Goal: Information Seeking & Learning: Learn about a topic

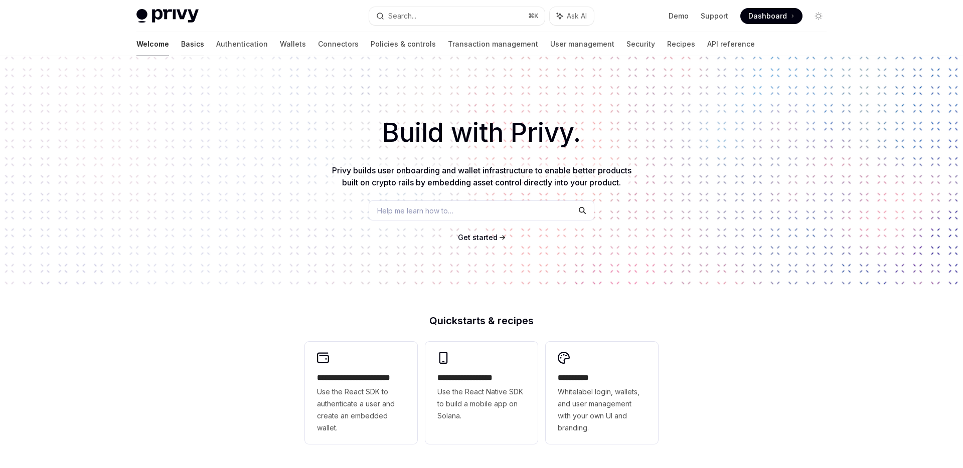
click at [181, 45] on link "Basics" at bounding box center [192, 44] width 23 height 24
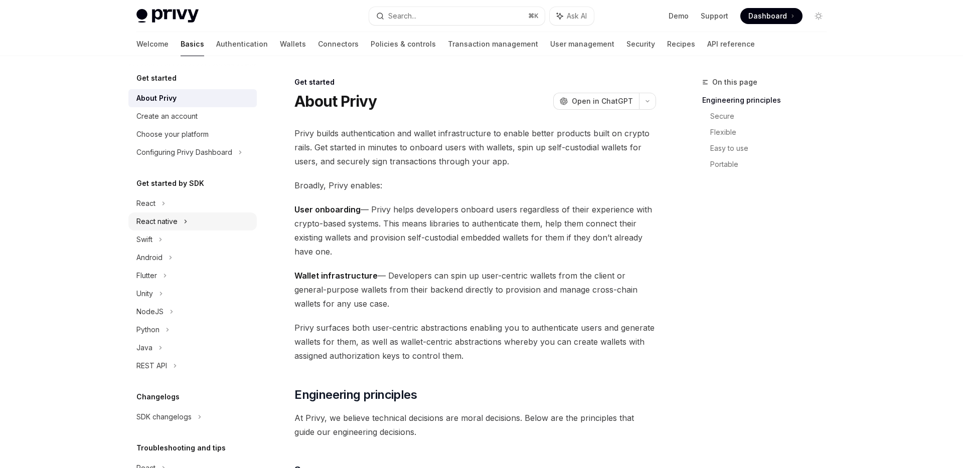
click at [183, 220] on div "React native" at bounding box center [192, 222] width 128 height 18
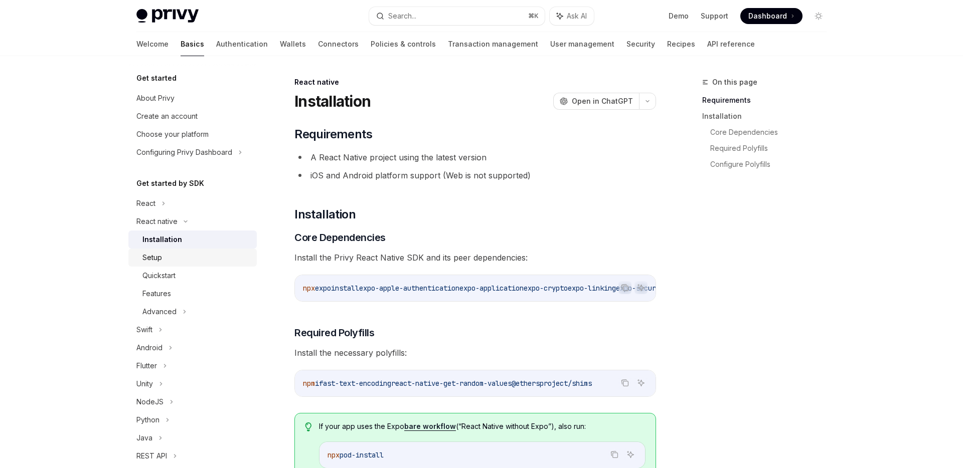
click at [177, 260] on div "Setup" at bounding box center [196, 258] width 108 height 12
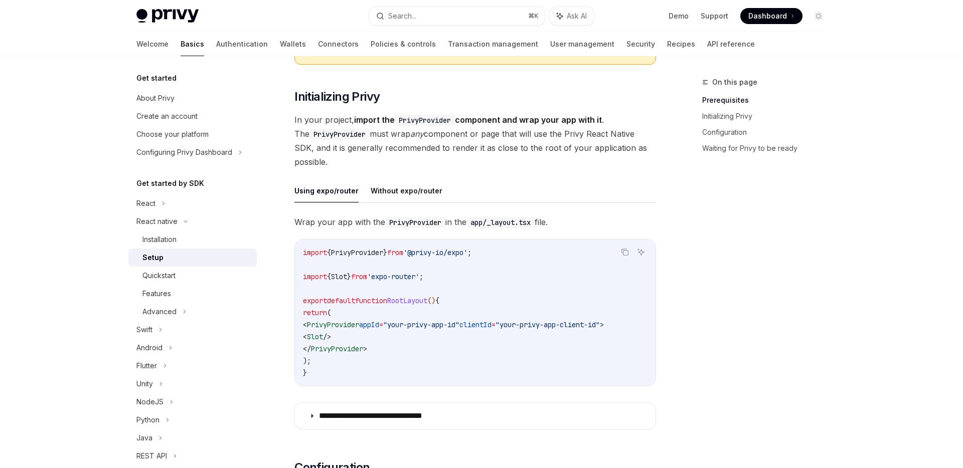
scroll to position [237, 0]
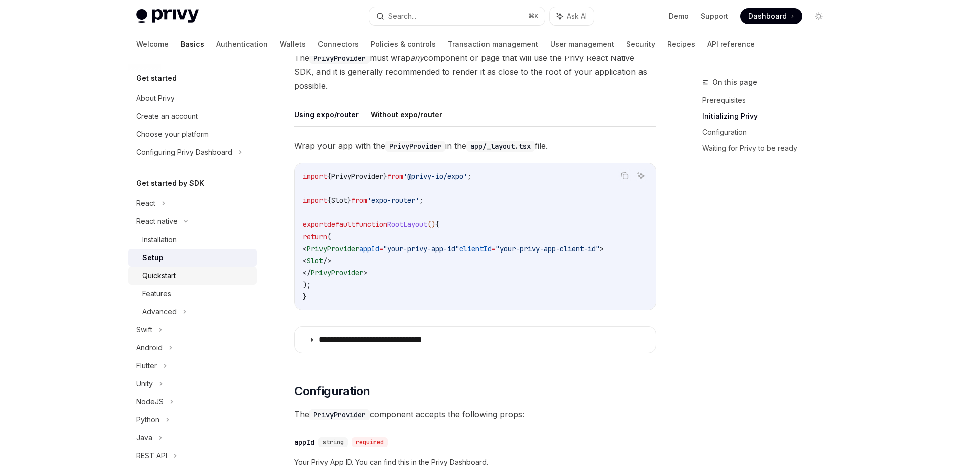
click at [178, 275] on div "Quickstart" at bounding box center [196, 276] width 108 height 12
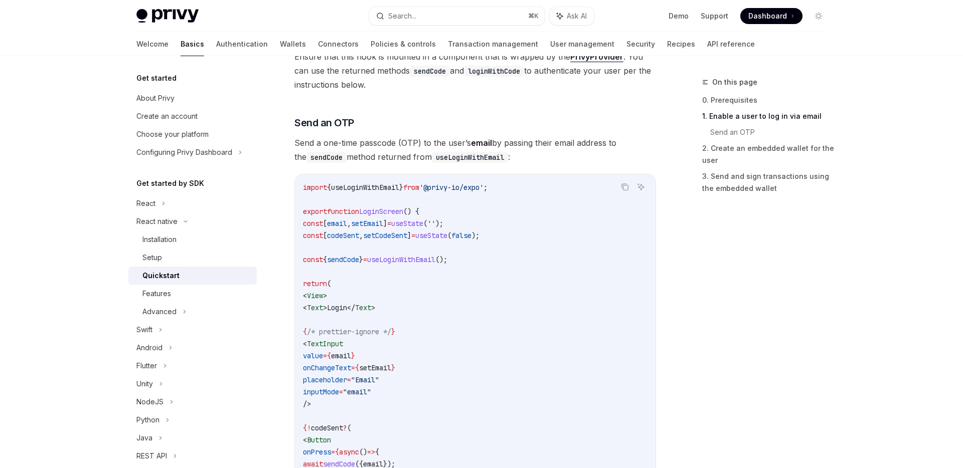
scroll to position [387, 0]
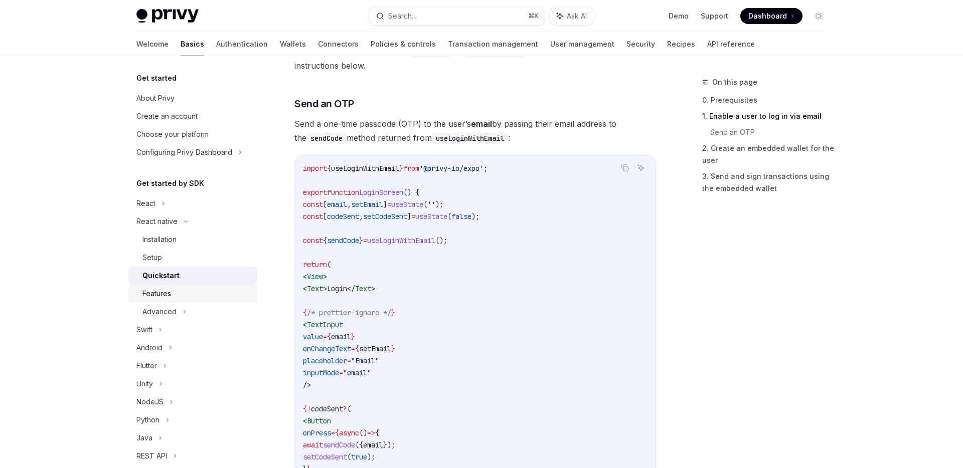
click at [191, 296] on div "Features" at bounding box center [196, 294] width 108 height 12
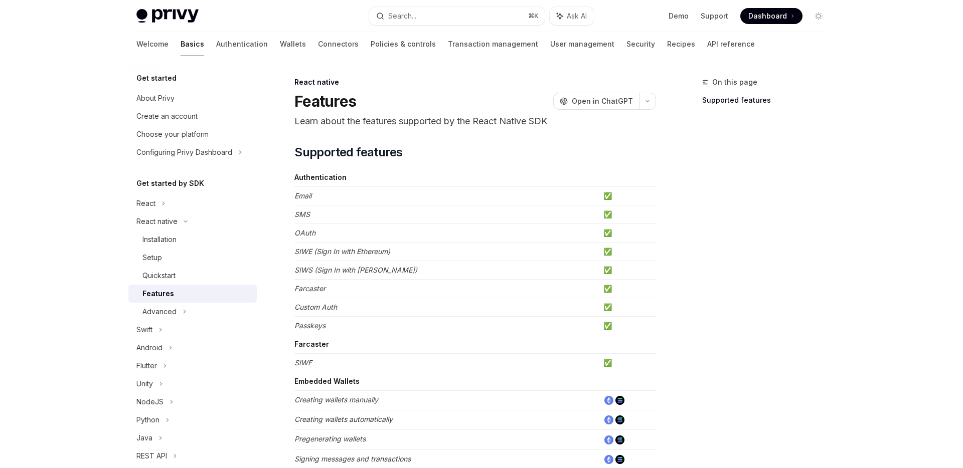
click at [415, 196] on td "Email" at bounding box center [446, 196] width 305 height 19
click at [415, 215] on td "SMS" at bounding box center [446, 215] width 305 height 19
click at [421, 188] on td "Email" at bounding box center [446, 196] width 305 height 19
click at [421, 212] on td "SMS" at bounding box center [446, 215] width 305 height 19
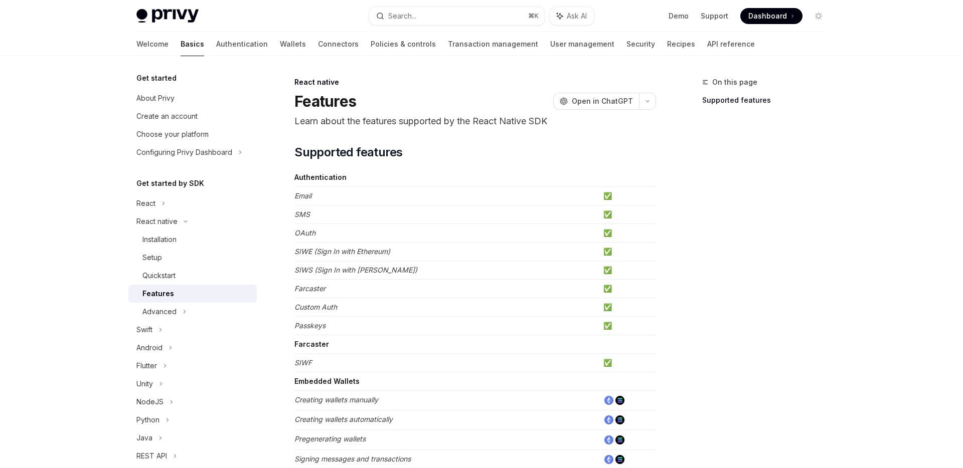
click at [425, 190] on td "Email" at bounding box center [446, 196] width 305 height 19
click at [425, 203] on td "Email" at bounding box center [446, 196] width 305 height 19
click at [425, 219] on td "SMS" at bounding box center [446, 215] width 305 height 19
click at [425, 201] on td "Email" at bounding box center [446, 196] width 305 height 19
click at [425, 223] on td "SMS" at bounding box center [446, 215] width 305 height 19
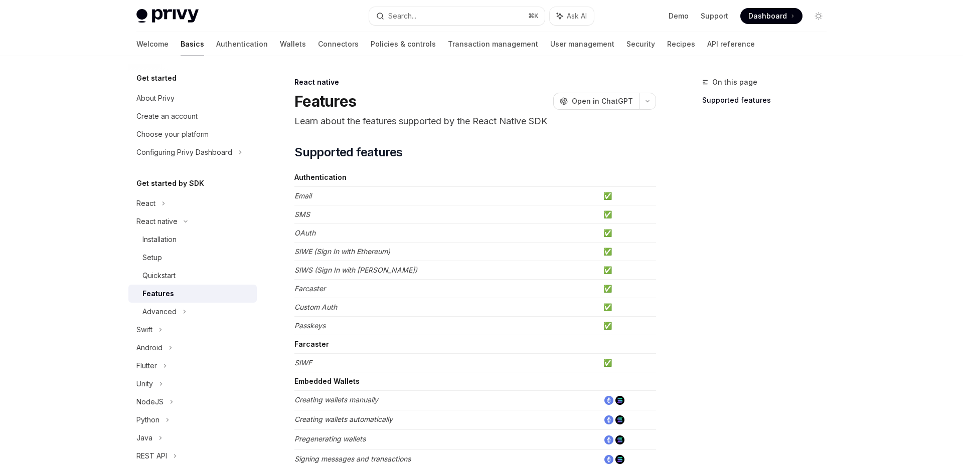
click at [426, 197] on td "Email" at bounding box center [446, 196] width 305 height 19
click at [426, 211] on td "SMS" at bounding box center [446, 215] width 305 height 19
click at [427, 242] on td "OAuth" at bounding box center [446, 233] width 305 height 19
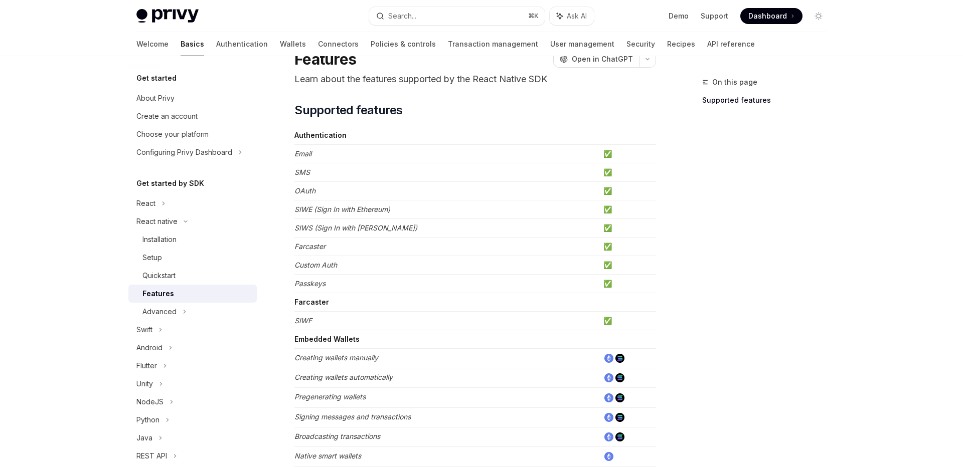
scroll to position [51, 0]
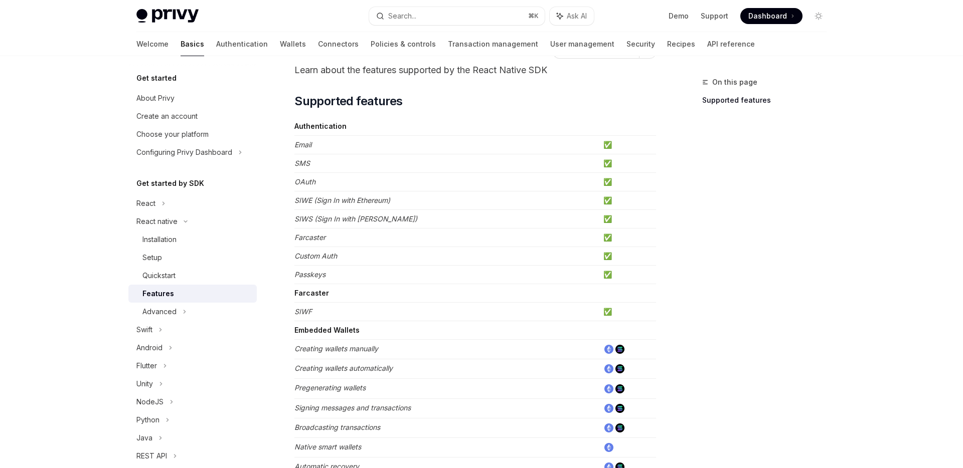
click at [431, 196] on td "SIWE (Sign In with Ethereum)" at bounding box center [446, 201] width 305 height 19
click at [433, 156] on td "SMS" at bounding box center [446, 163] width 305 height 19
click at [433, 141] on td "Email" at bounding box center [446, 145] width 305 height 19
click at [433, 152] on td "Email" at bounding box center [446, 145] width 305 height 19
click at [433, 172] on td "SMS" at bounding box center [446, 163] width 305 height 19
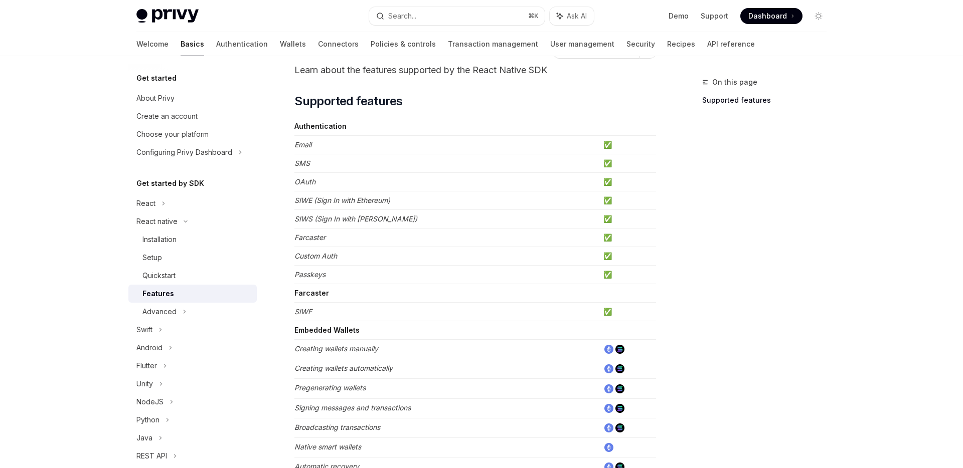
click at [433, 191] on tbody "Authentication Email ✅ SMS ✅ OAuth ✅ SIWE (Sign In with Ethereum) ✅ SIWS (Sign …" at bounding box center [475, 423] width 362 height 613
click at [434, 215] on td "SIWS (Sign In with [PERSON_NAME])" at bounding box center [446, 219] width 305 height 19
click at [433, 241] on td "Farcaster" at bounding box center [446, 238] width 305 height 19
click at [433, 257] on td "Custom Auth" at bounding box center [446, 256] width 305 height 19
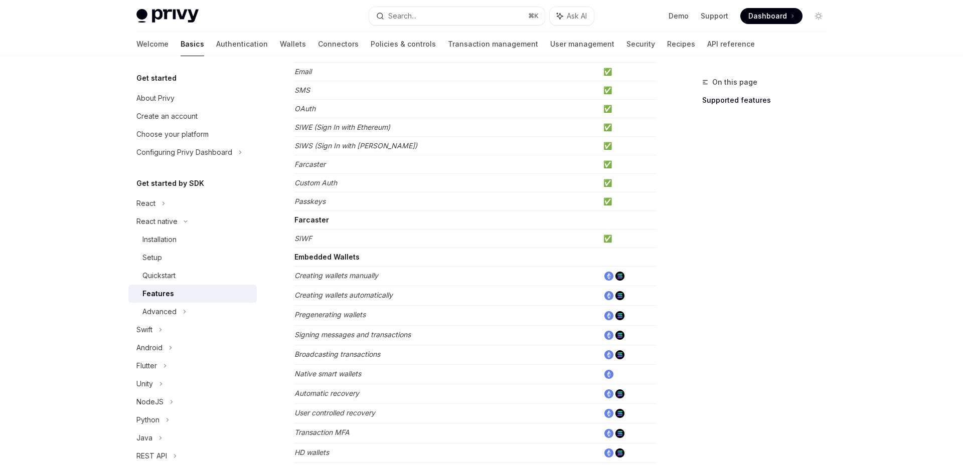
scroll to position [128, 0]
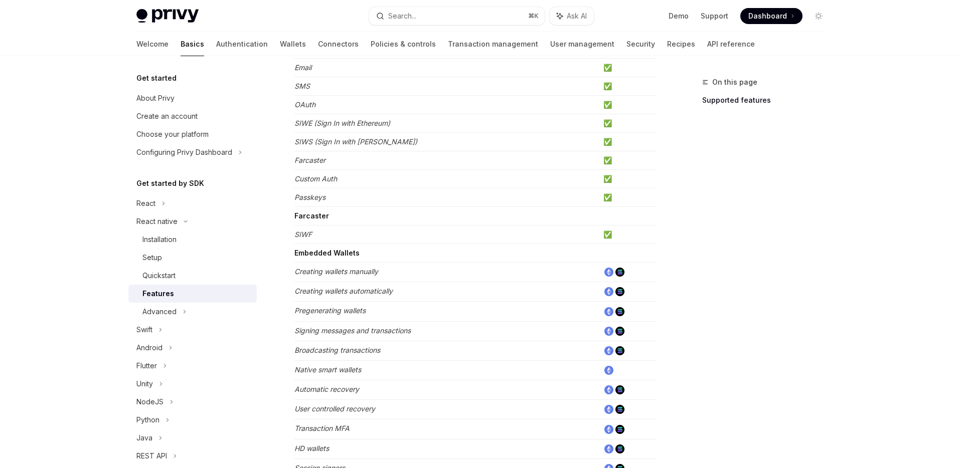
click at [440, 200] on td "Passkeys" at bounding box center [446, 198] width 305 height 19
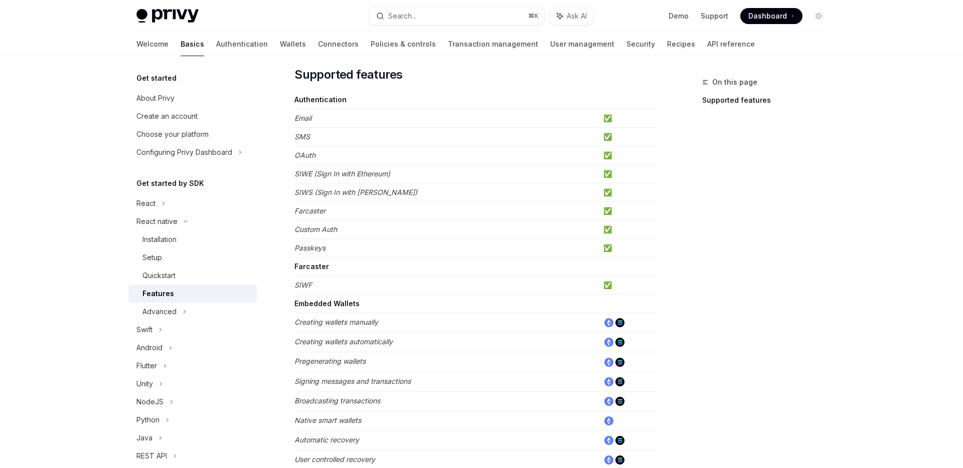
scroll to position [0, 0]
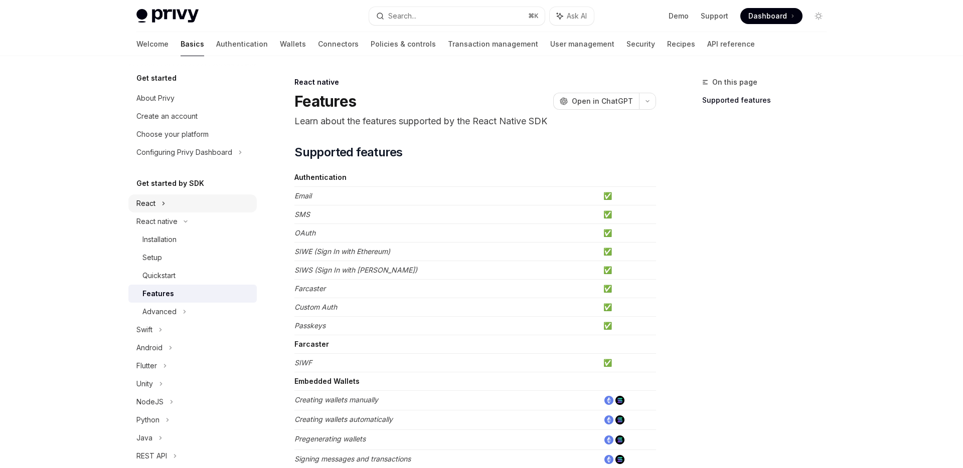
click at [162, 204] on icon at bounding box center [164, 204] width 4 height 12
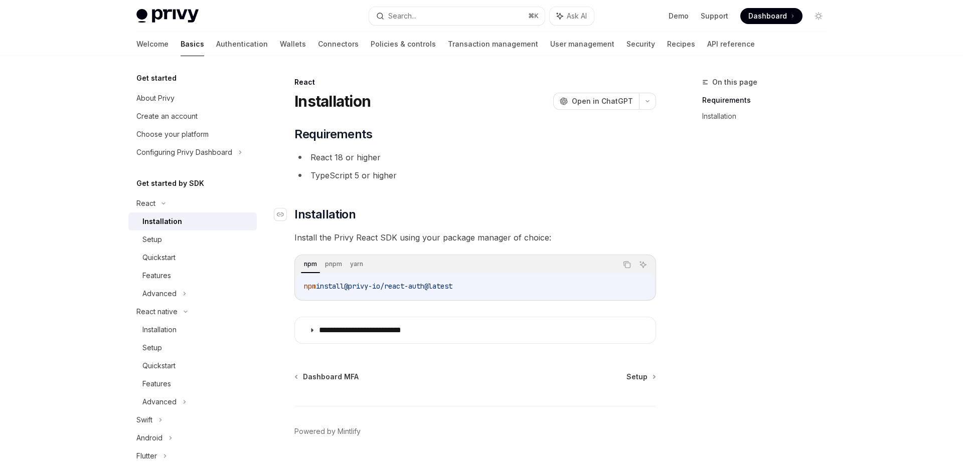
scroll to position [25, 0]
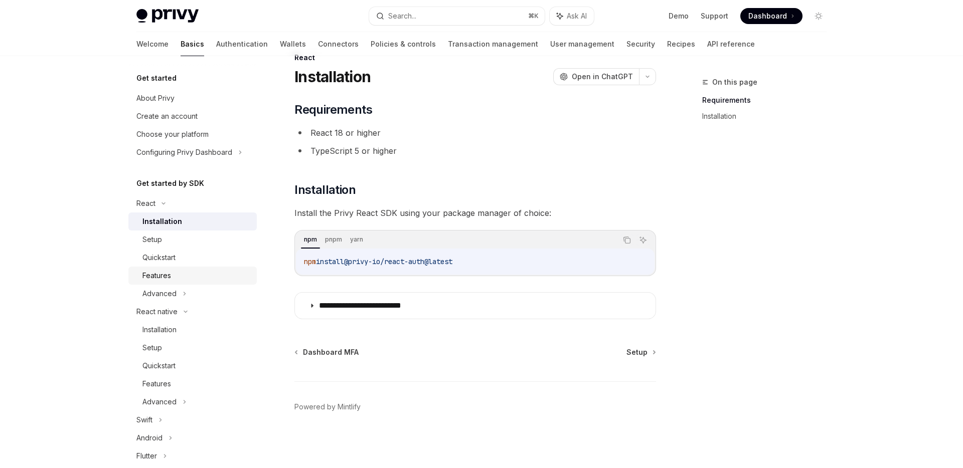
click at [166, 272] on div "Features" at bounding box center [156, 276] width 29 height 12
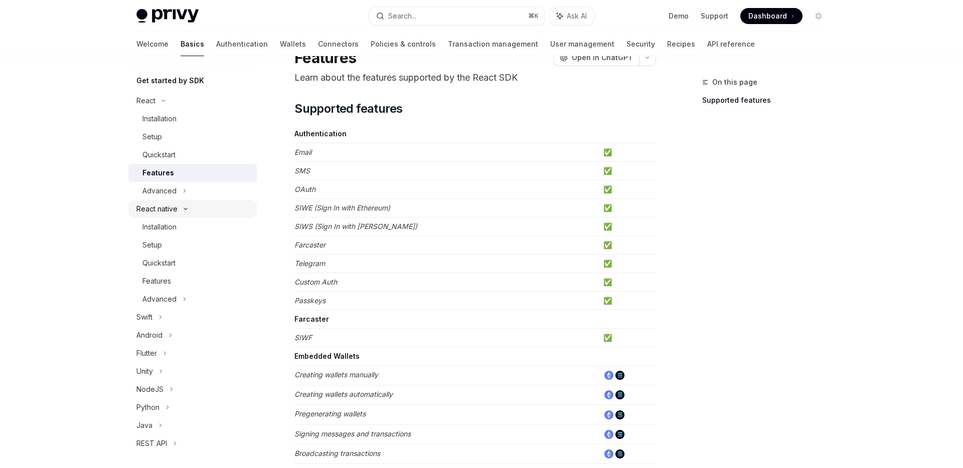
scroll to position [105, 0]
click at [187, 226] on div "Installation" at bounding box center [196, 225] width 108 height 12
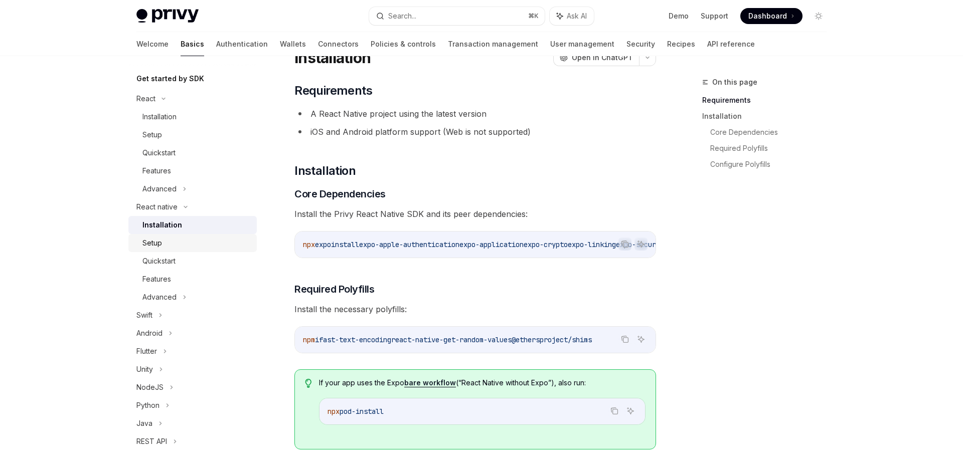
click at [178, 241] on div "Setup" at bounding box center [196, 243] width 108 height 12
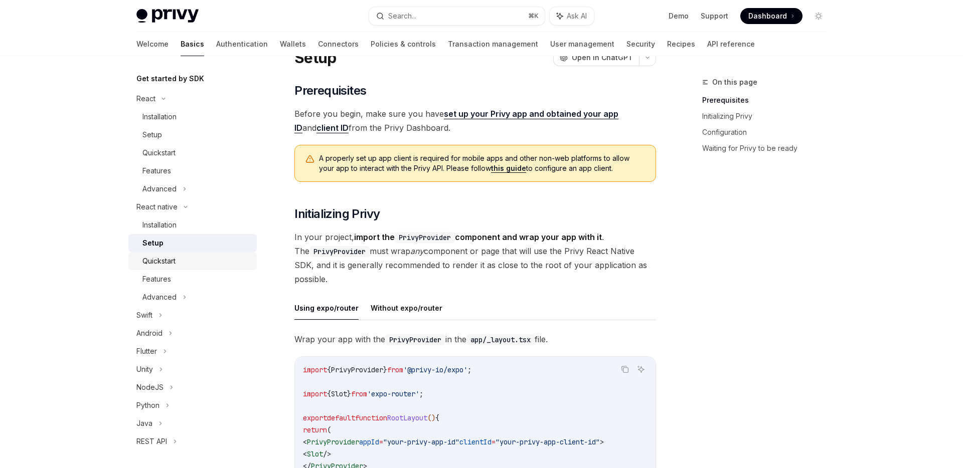
click at [176, 257] on div "Quickstart" at bounding box center [158, 261] width 33 height 12
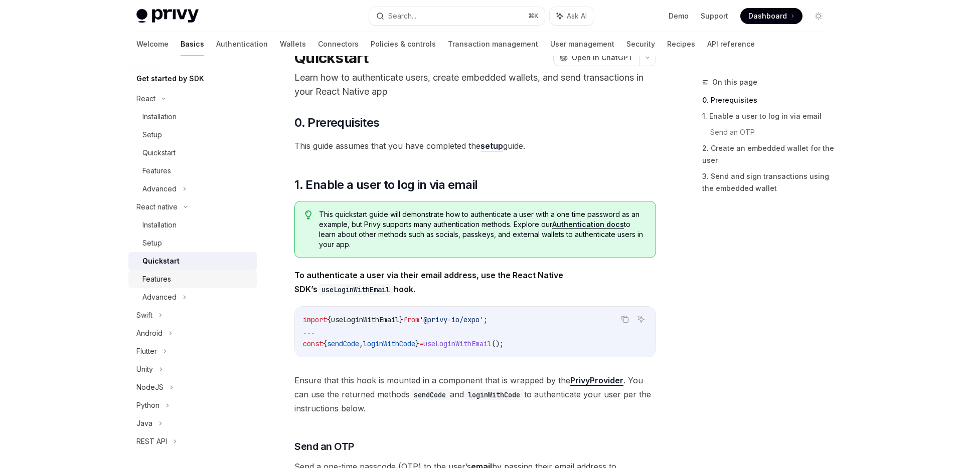
click at [175, 286] on link "Features" at bounding box center [192, 279] width 128 height 18
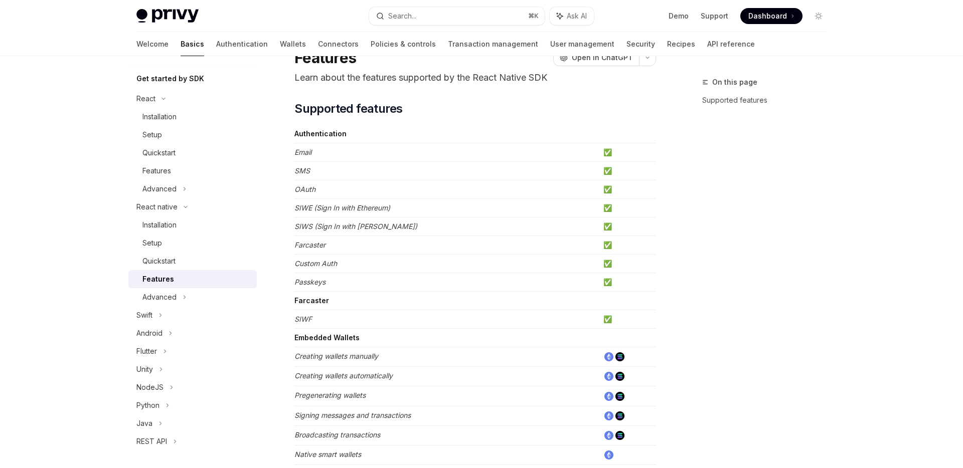
type textarea "*"
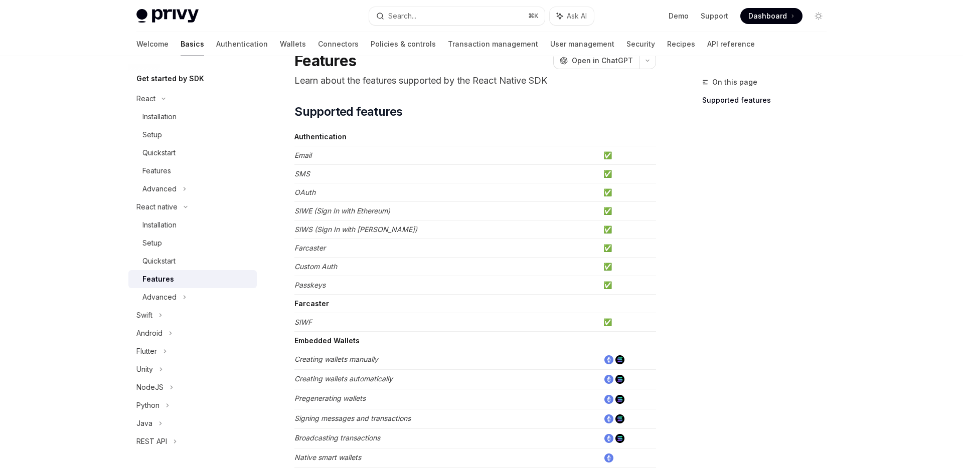
scroll to position [34, 0]
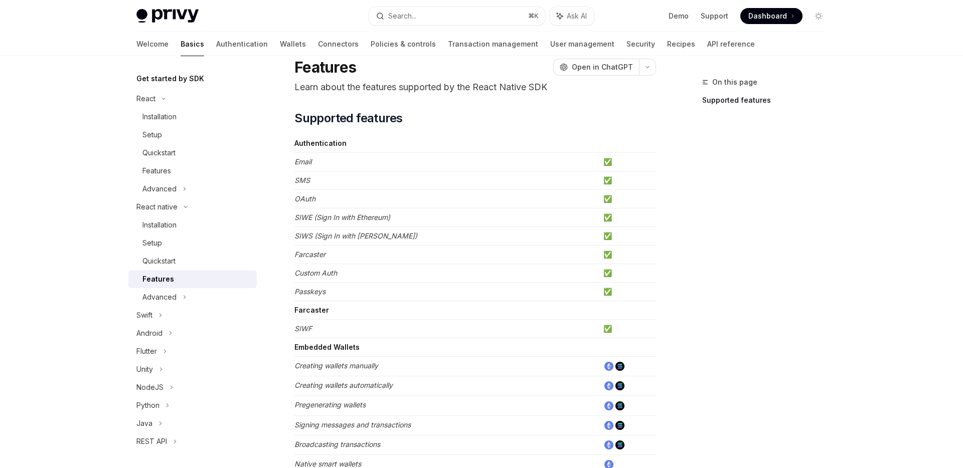
click at [372, 202] on td "OAuth" at bounding box center [446, 199] width 305 height 19
click at [606, 198] on td "✅" at bounding box center [627, 199] width 57 height 19
click at [524, 203] on td "OAuth" at bounding box center [446, 199] width 305 height 19
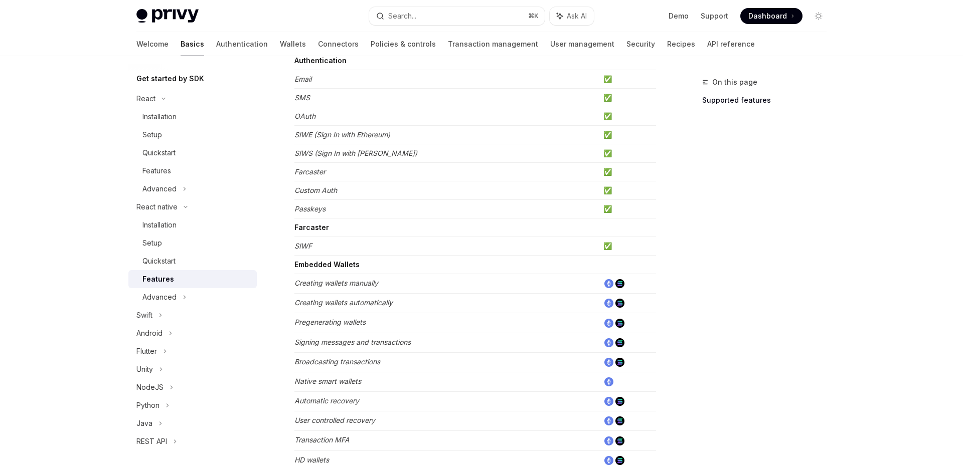
scroll to position [0, 0]
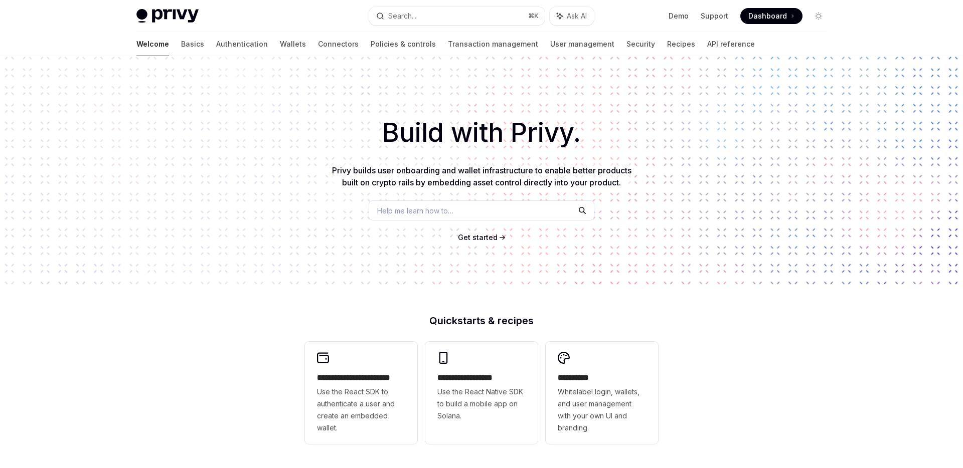
click at [224, 44] on div "Welcome Basics Authentication Wallets Connectors Policies & controls Transactio…" at bounding box center [445, 44] width 618 height 24
click at [216, 42] on link "Authentication" at bounding box center [242, 44] width 52 height 24
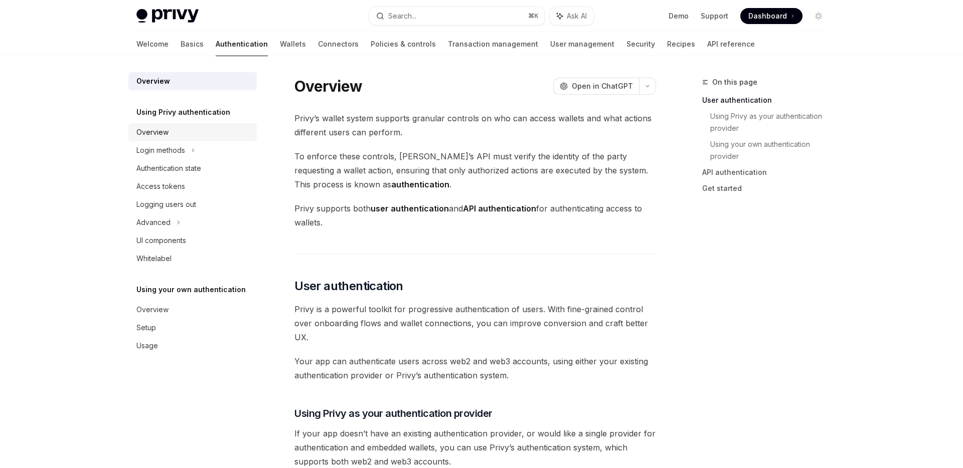
click at [184, 134] on div "Overview" at bounding box center [193, 132] width 114 height 12
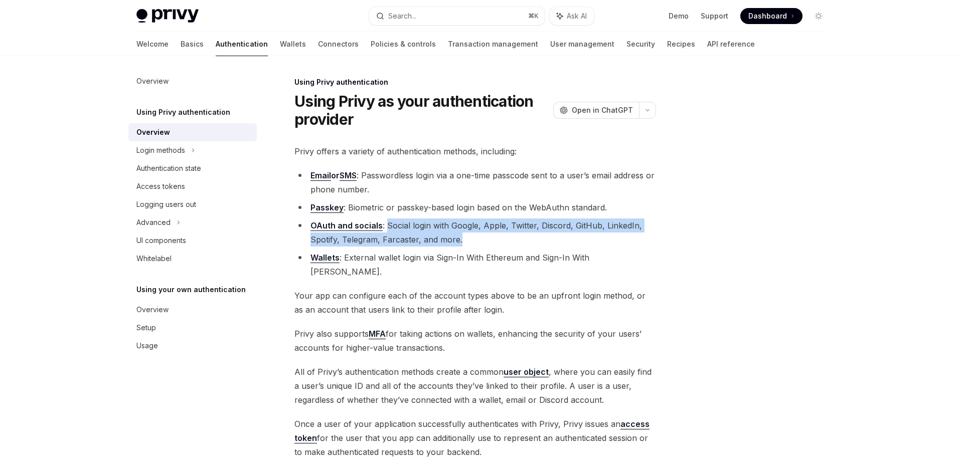
drag, startPoint x: 463, startPoint y: 241, endPoint x: 385, endPoint y: 226, distance: 79.1
click at [385, 226] on li "OAuth and socials : Social login with Google, Apple, Twitter, Discord, GitHub, …" at bounding box center [475, 233] width 362 height 28
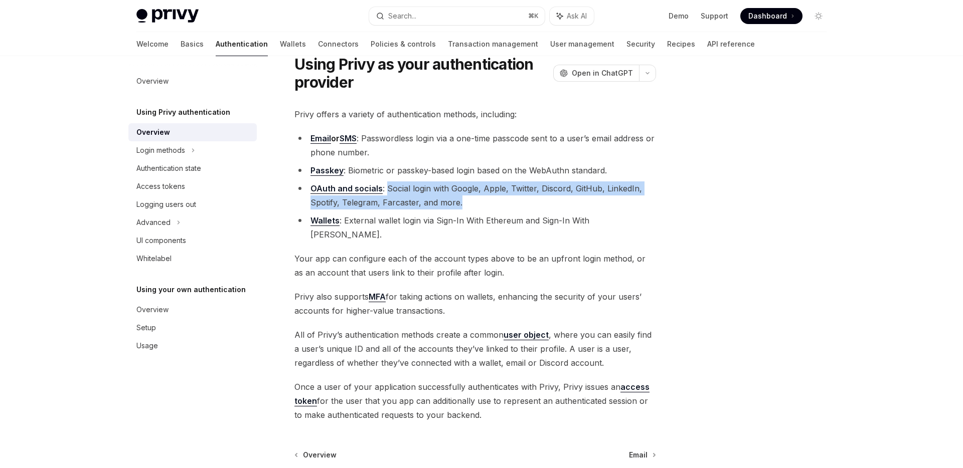
scroll to position [41, 0]
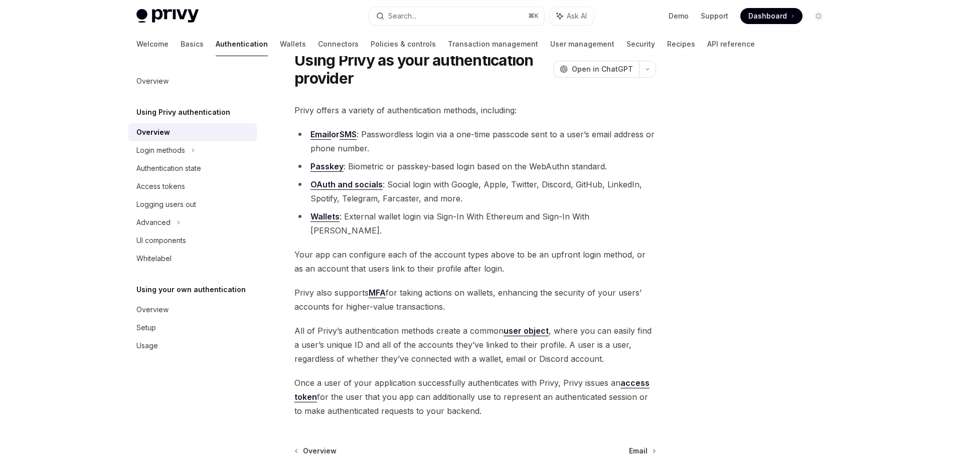
click at [473, 200] on li "OAuth and socials : Social login with Google, Apple, Twitter, Discord, GitHub, …" at bounding box center [475, 192] width 362 height 28
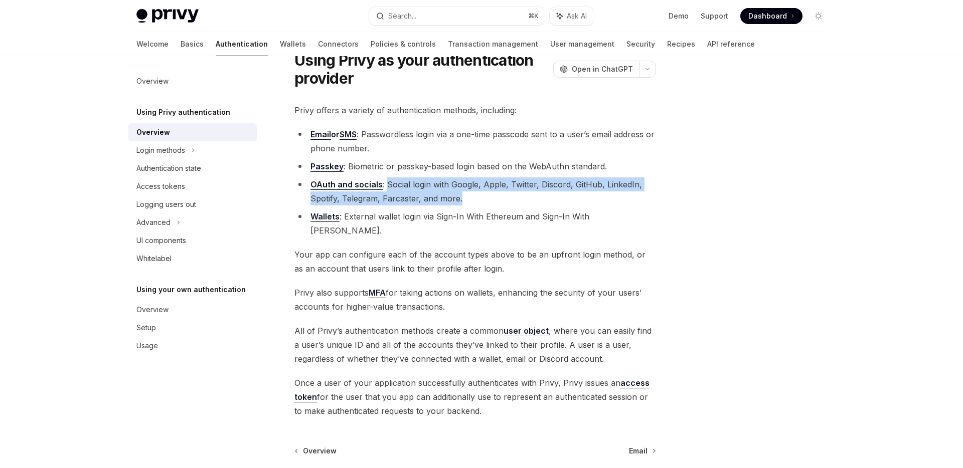
drag, startPoint x: 465, startPoint y: 199, endPoint x: 386, endPoint y: 184, distance: 80.2
click at [386, 184] on li "OAuth and socials : Social login with Google, Apple, Twitter, Discord, GitHub, …" at bounding box center [475, 192] width 362 height 28
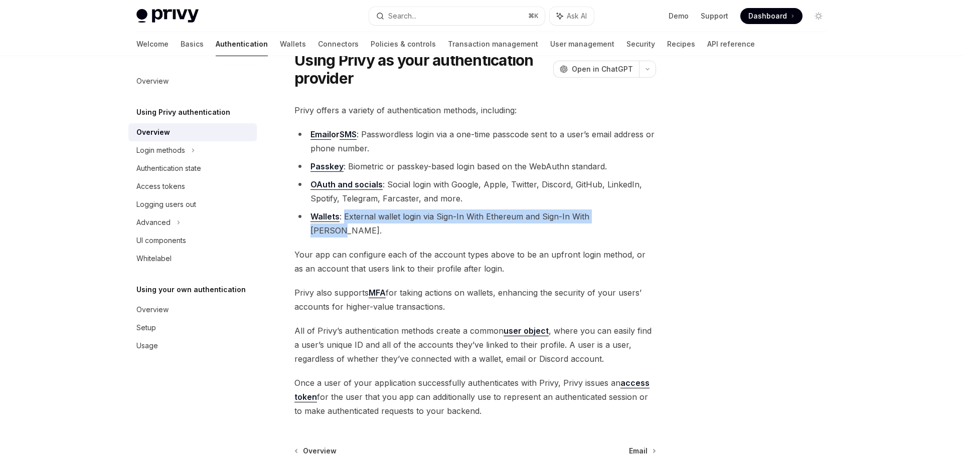
drag, startPoint x: 345, startPoint y: 215, endPoint x: 625, endPoint y: 219, distance: 280.4
click at [625, 219] on li "Wallets : External wallet login via Sign-In With Ethereum and Sign-In With Sola…" at bounding box center [475, 224] width 362 height 28
click at [305, 248] on span "Your app can configure each of the account types above to be an upfront login m…" at bounding box center [475, 262] width 362 height 28
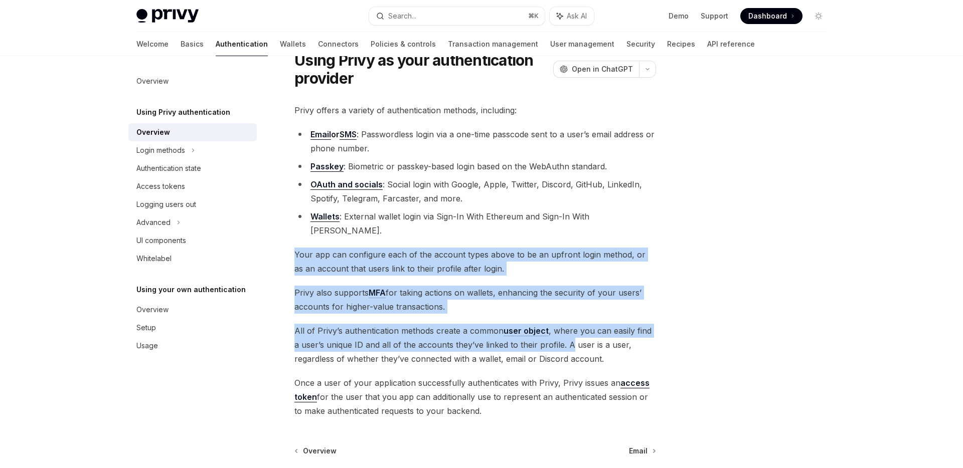
drag, startPoint x: 294, startPoint y: 245, endPoint x: 564, endPoint y: 335, distance: 284.4
click at [564, 335] on div "Privy offers a variety of authentication methods, including: Email or SMS : Pas…" at bounding box center [475, 260] width 362 height 315
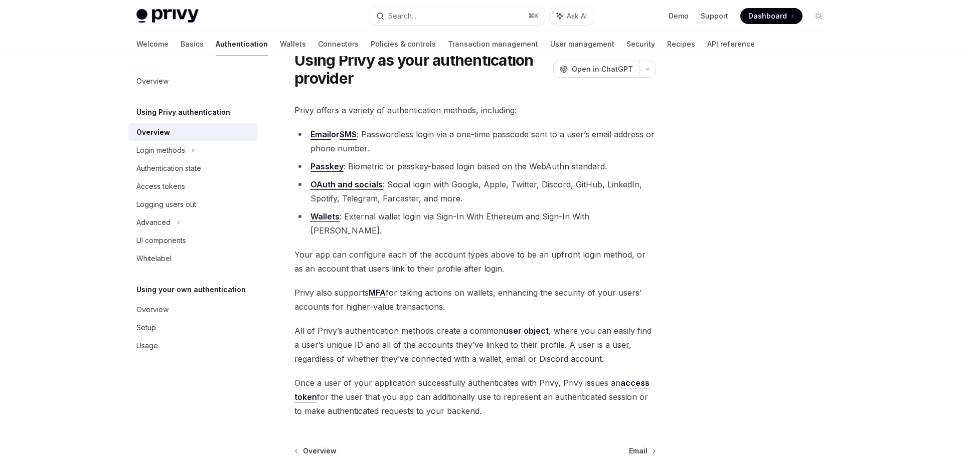
click at [647, 152] on li "Email or SMS : Passwordless login via a one-time passcode sent to a user’s emai…" at bounding box center [475, 141] width 362 height 28
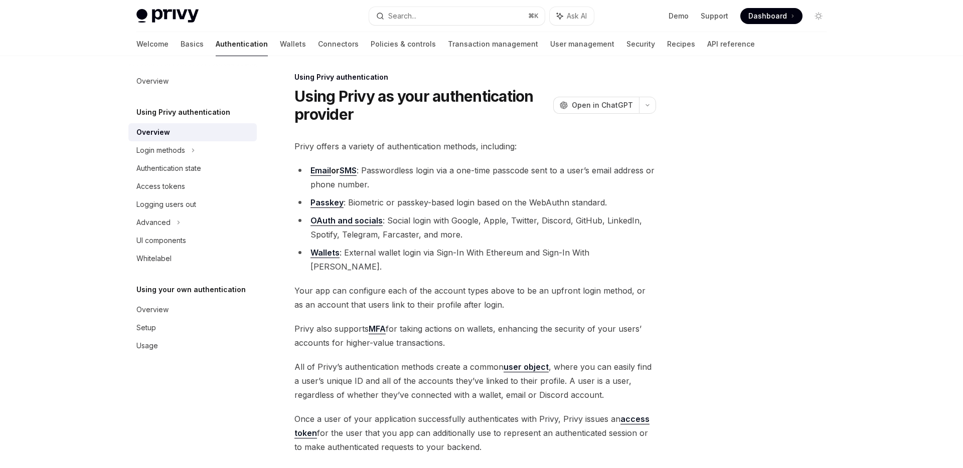
scroll to position [0, 0]
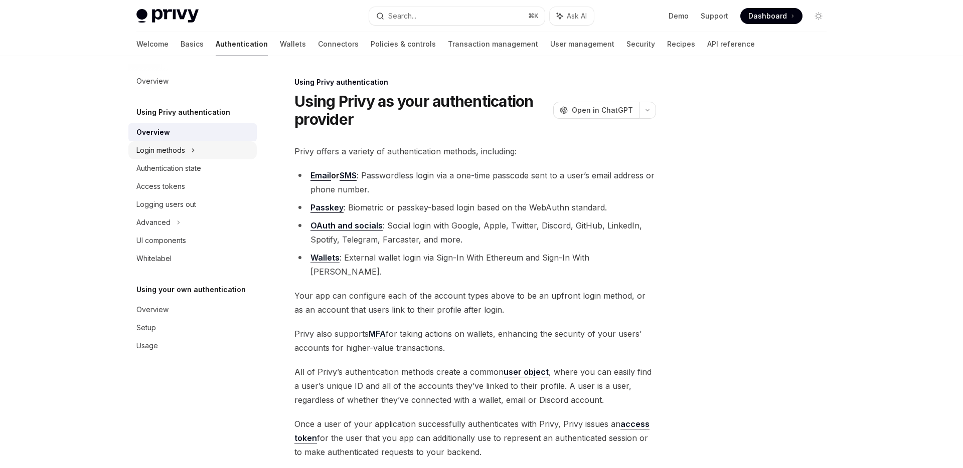
click at [181, 149] on div "Login methods" at bounding box center [160, 150] width 49 height 12
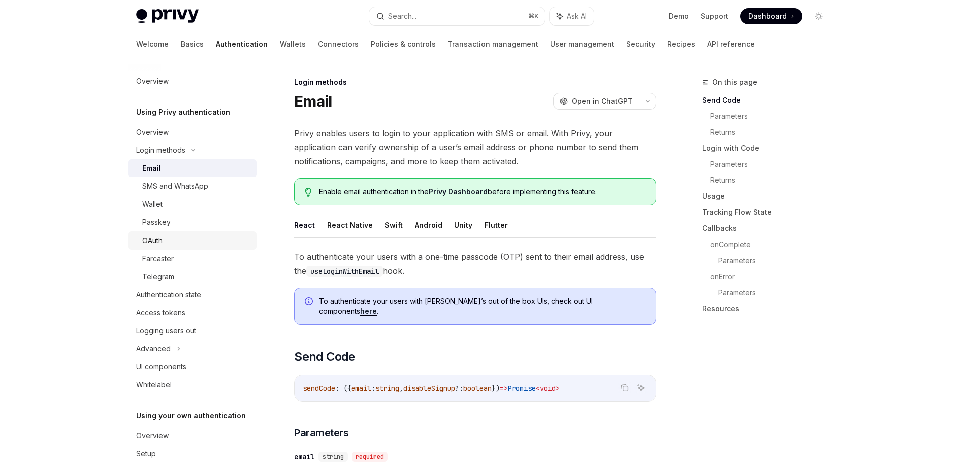
click at [169, 241] on div "OAuth" at bounding box center [196, 241] width 108 height 12
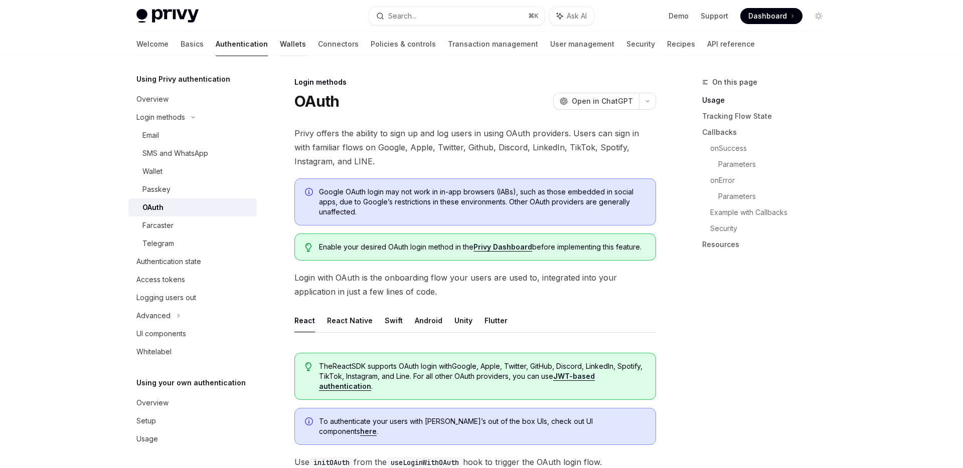
click at [280, 39] on link "Wallets" at bounding box center [293, 44] width 26 height 24
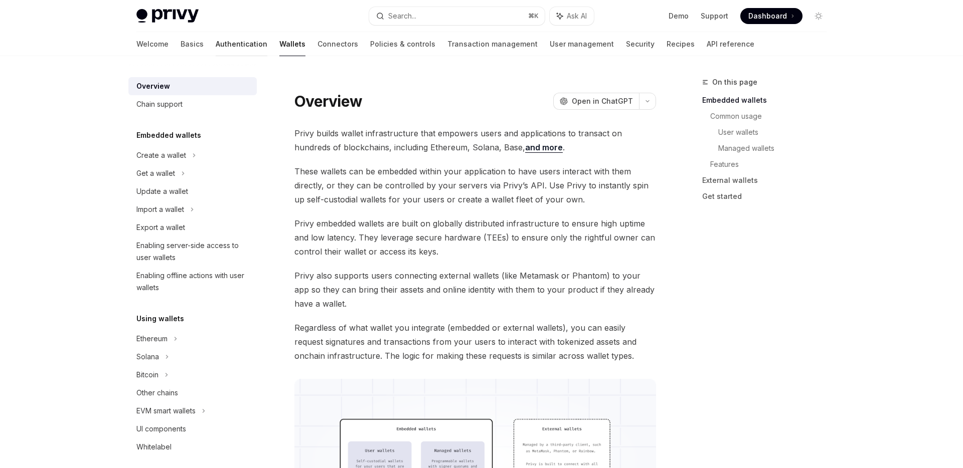
click at [216, 46] on link "Authentication" at bounding box center [242, 44] width 52 height 24
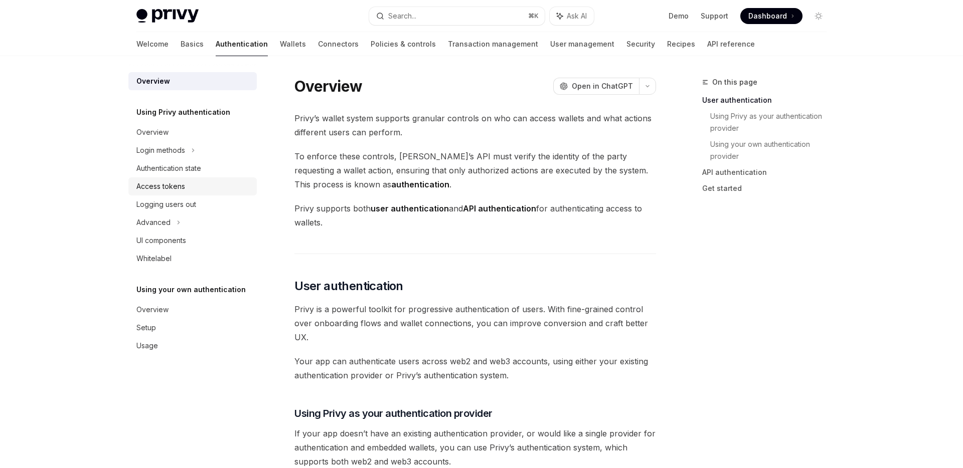
click at [188, 187] on div "Access tokens" at bounding box center [193, 187] width 114 height 12
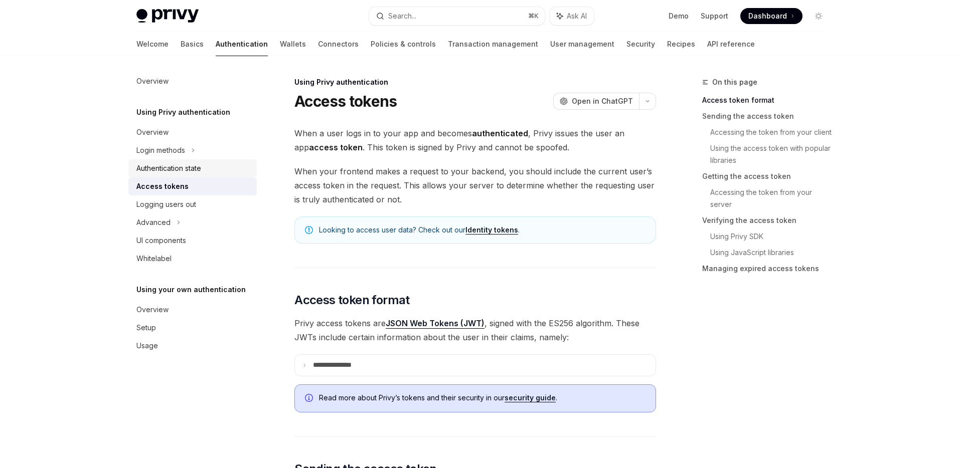
click at [192, 172] on div "Authentication state" at bounding box center [168, 169] width 65 height 12
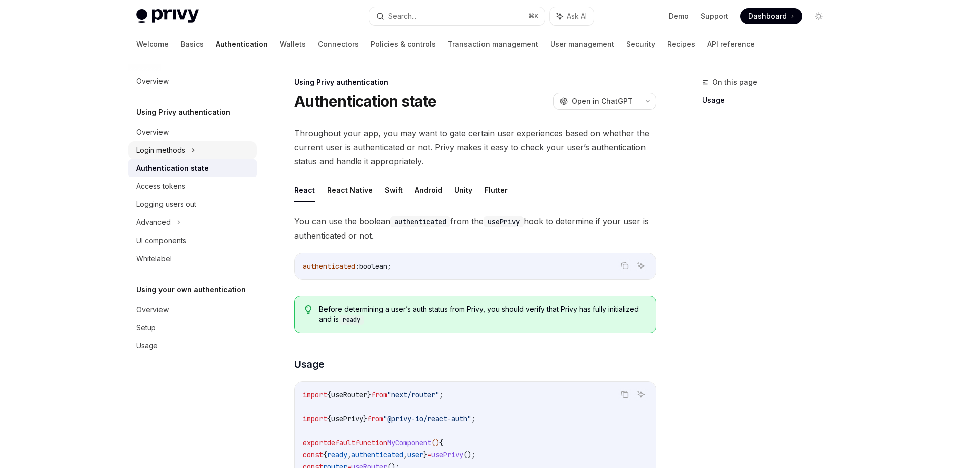
click at [190, 153] on div "Login methods" at bounding box center [192, 150] width 128 height 18
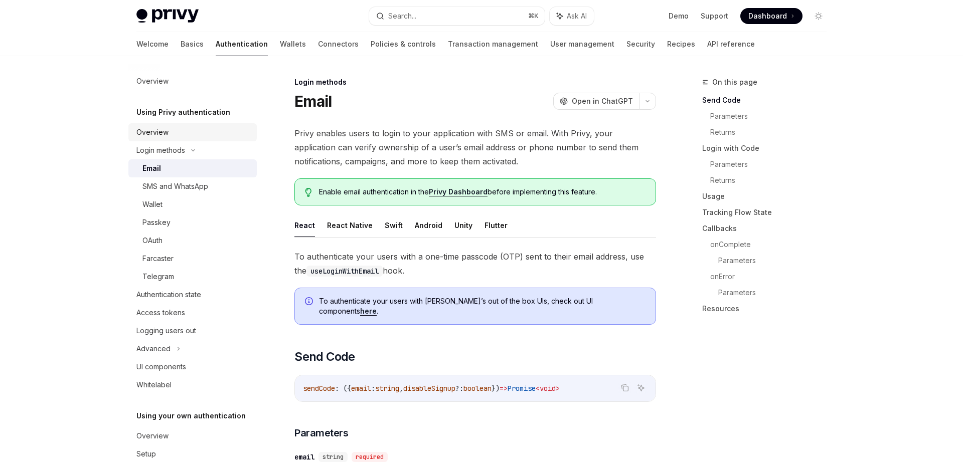
click at [183, 125] on link "Overview" at bounding box center [192, 132] width 128 height 18
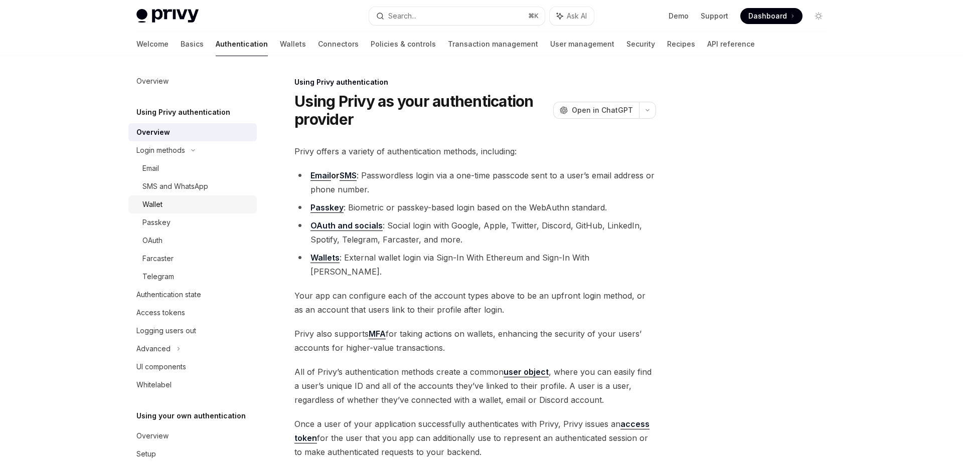
click at [173, 207] on div "Wallet" at bounding box center [196, 205] width 108 height 12
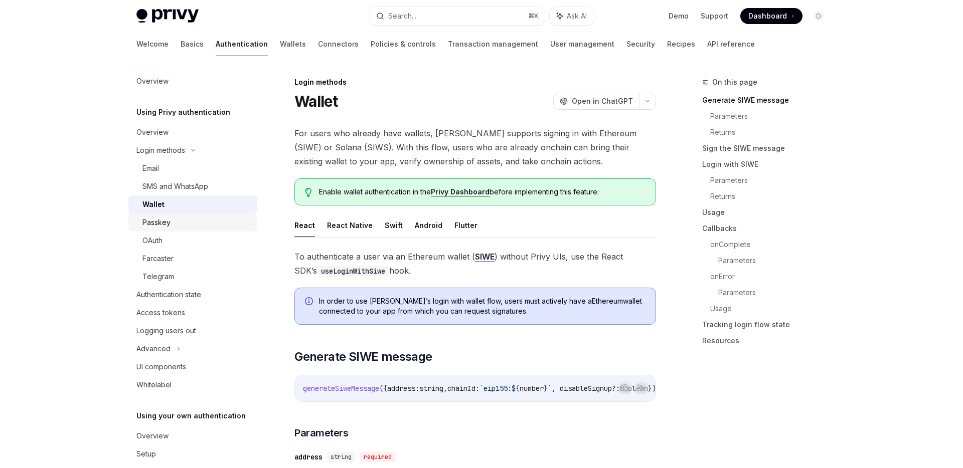
click at [184, 225] on div "Passkey" at bounding box center [196, 223] width 108 height 12
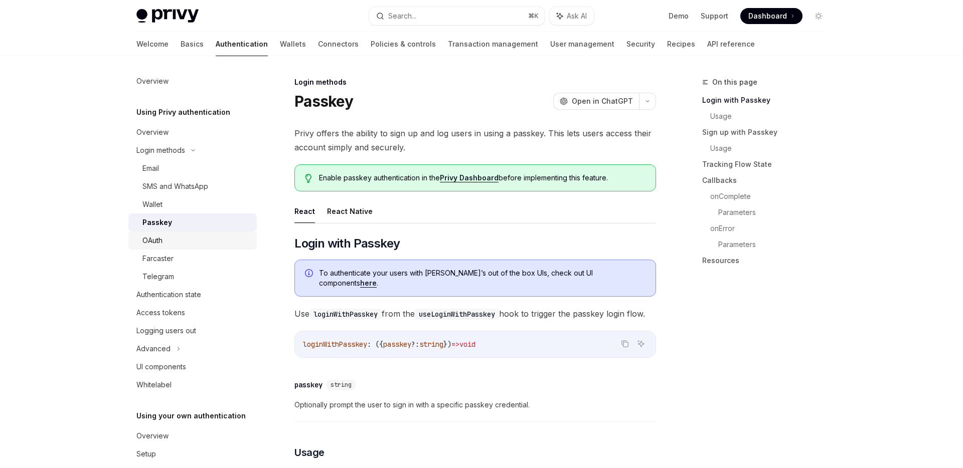
click at [176, 242] on div "OAuth" at bounding box center [196, 241] width 108 height 12
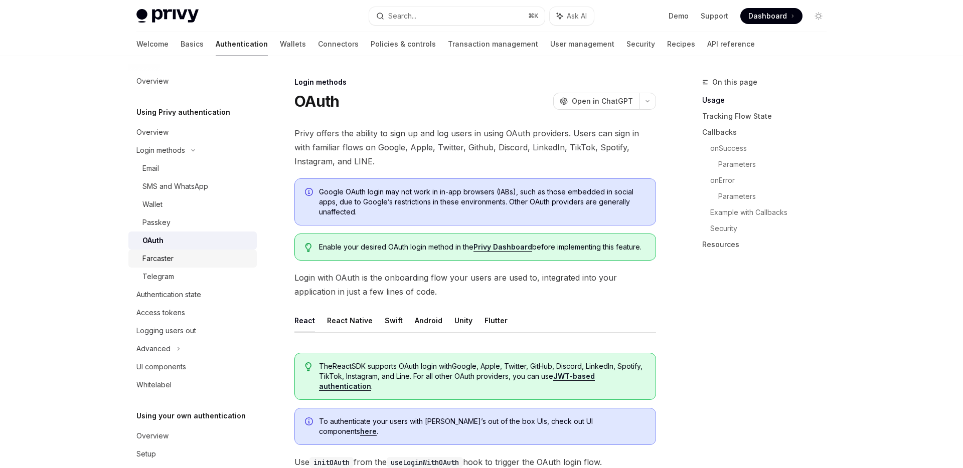
click at [175, 264] on div "Farcaster" at bounding box center [196, 259] width 108 height 12
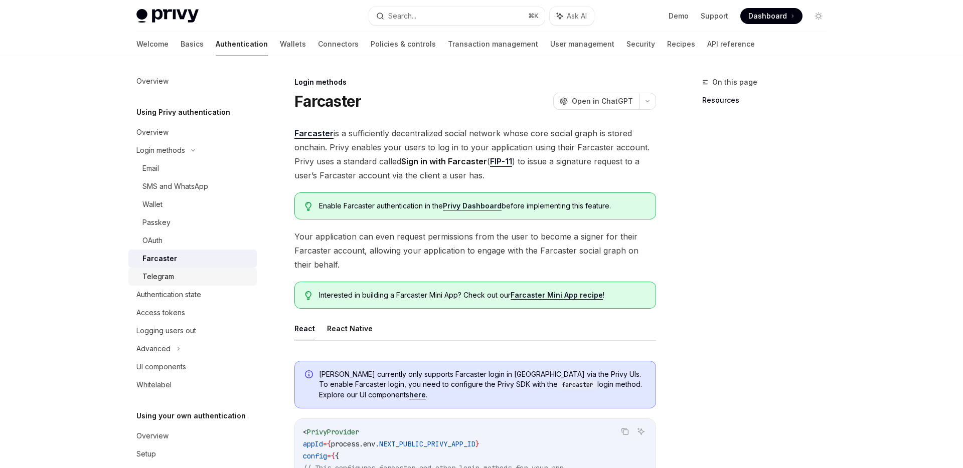
click at [175, 278] on div "Telegram" at bounding box center [196, 277] width 108 height 12
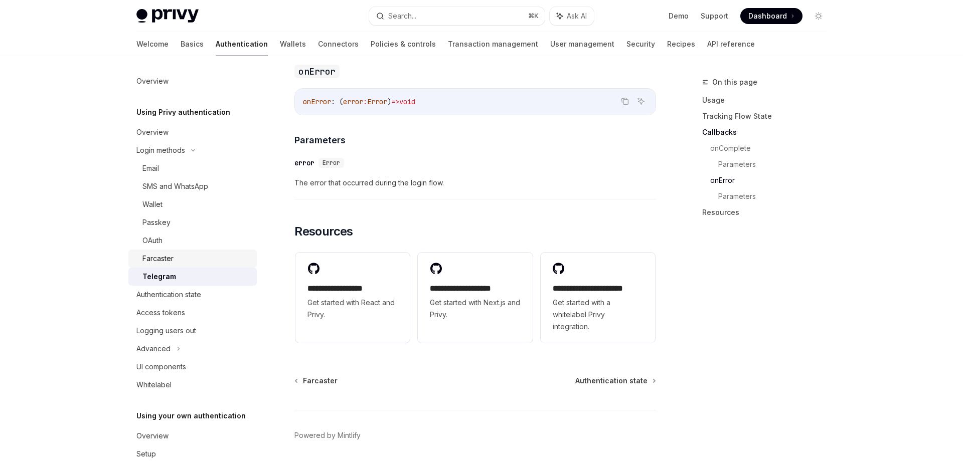
scroll to position [33, 0]
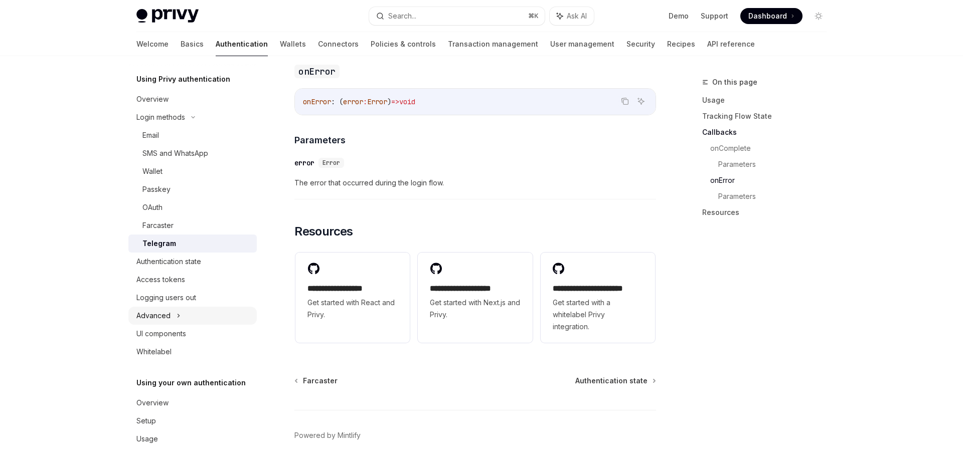
click at [172, 310] on div "Advanced" at bounding box center [192, 316] width 128 height 18
click at [216, 47] on link "Authentication" at bounding box center [242, 44] width 52 height 24
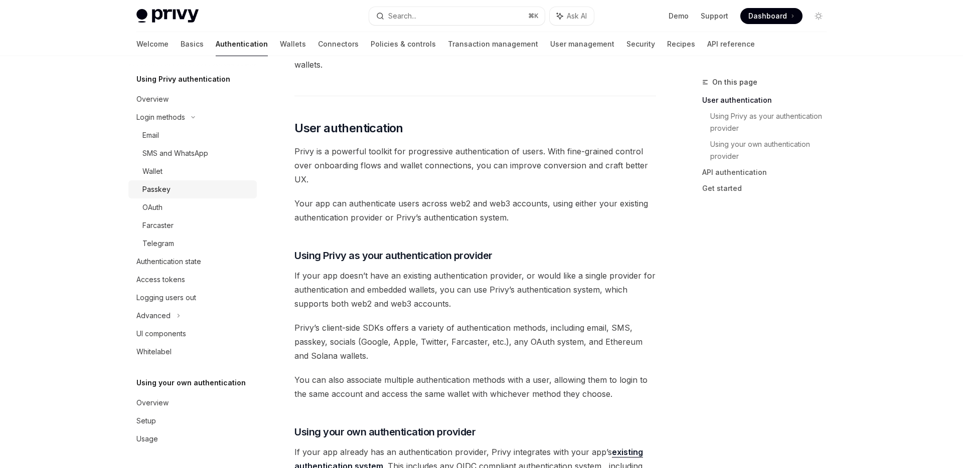
scroll to position [186, 0]
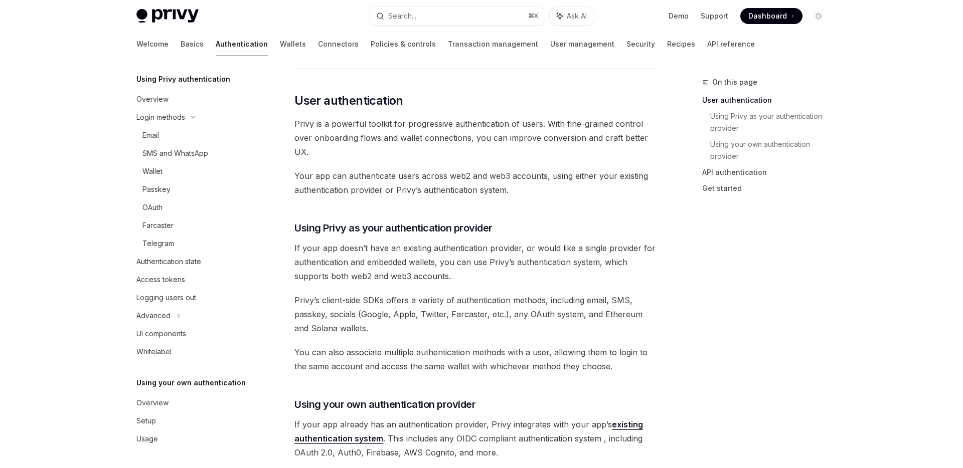
click at [131, 40] on div "Welcome Basics Authentication Wallets Connectors Policies & controls Transactio…" at bounding box center [481, 44] width 738 height 24
click at [181, 45] on link "Basics" at bounding box center [192, 44] width 23 height 24
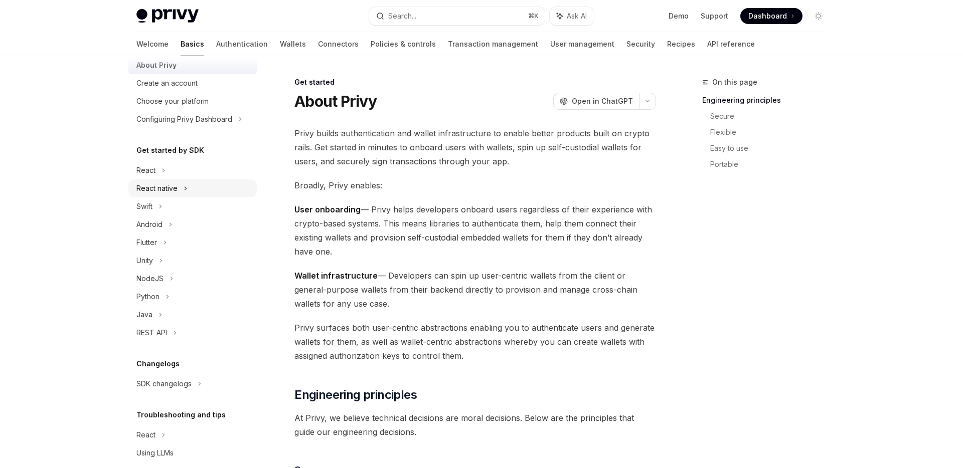
click at [178, 189] on div "React native" at bounding box center [192, 189] width 128 height 18
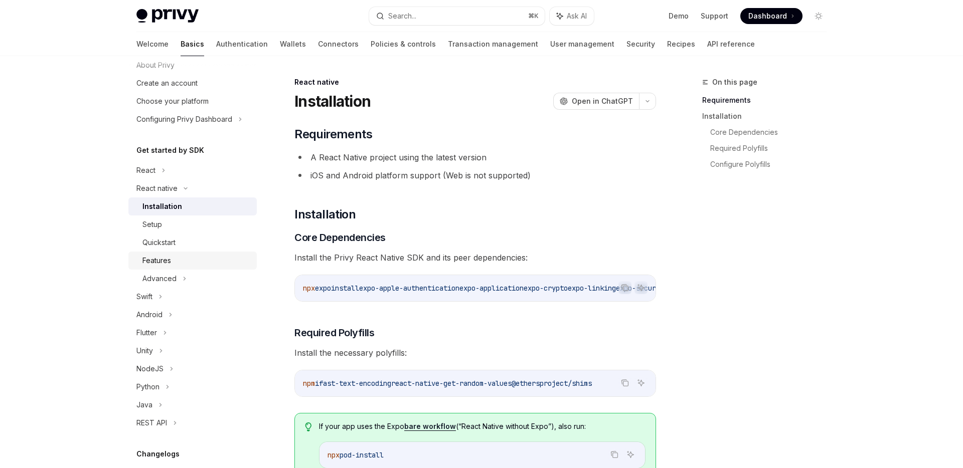
click at [170, 259] on div "Features" at bounding box center [156, 261] width 29 height 12
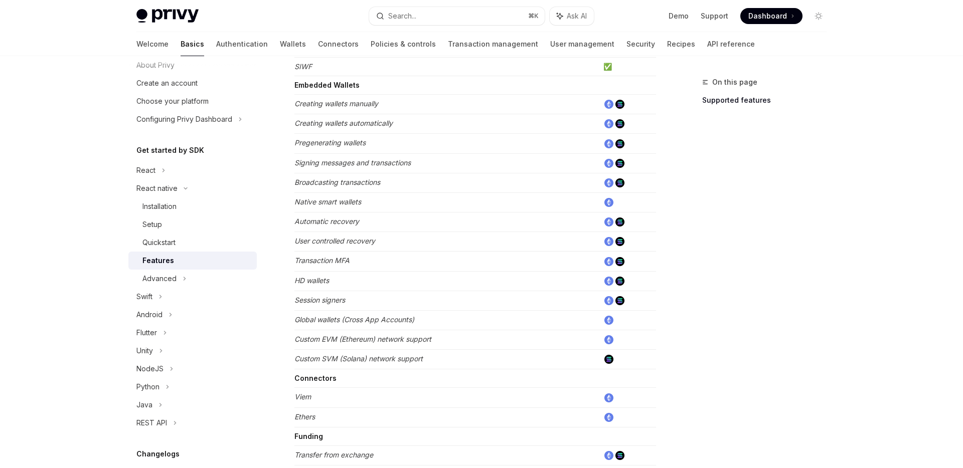
scroll to position [294, 0]
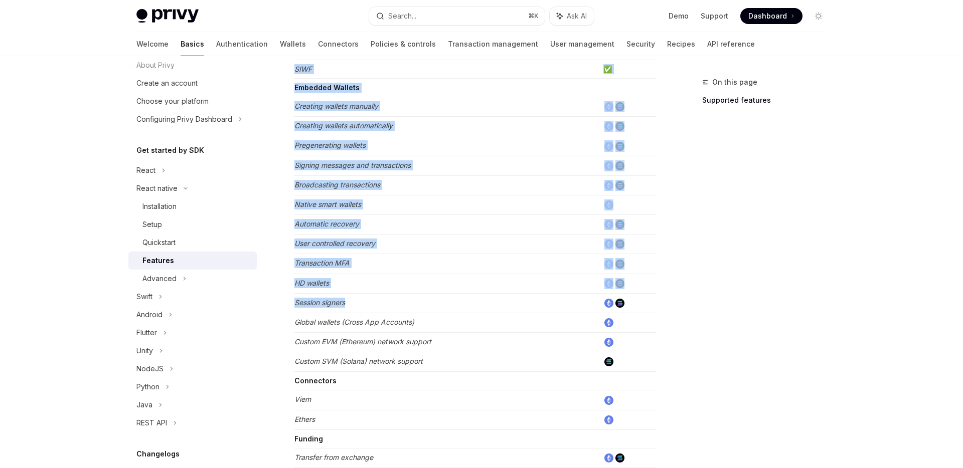
drag, startPoint x: 288, startPoint y: 108, endPoint x: 382, endPoint y: 306, distance: 219.2
click at [382, 306] on div "React native Features OpenAI Open in ChatGPT Learn about the features supported…" at bounding box center [381, 209] width 554 height 855
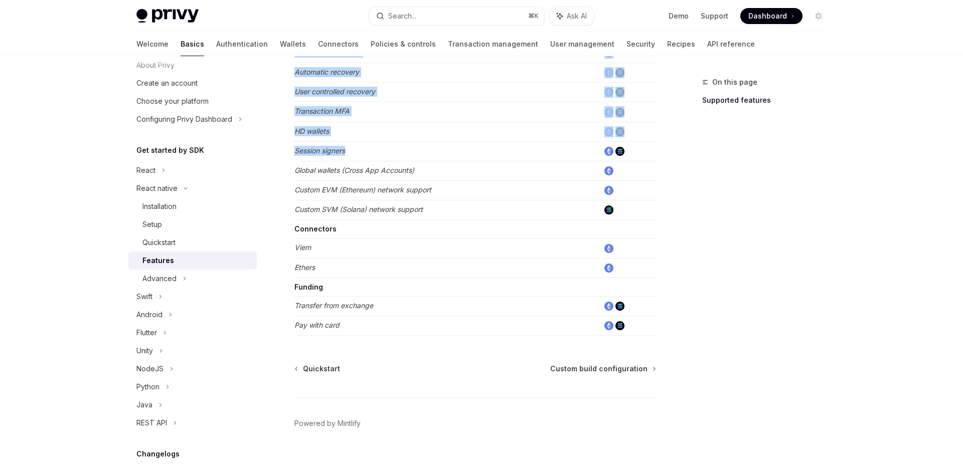
scroll to position [448, 0]
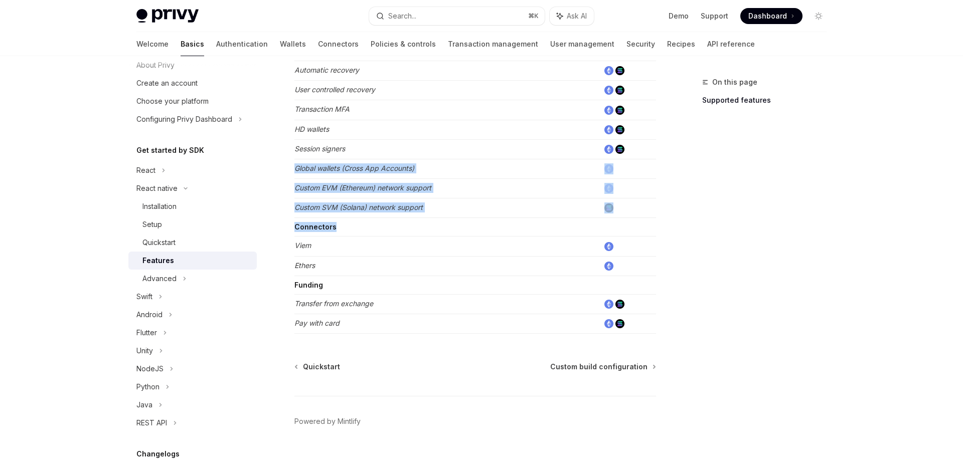
drag, startPoint x: 296, startPoint y: 163, endPoint x: 423, endPoint y: 224, distance: 141.1
click at [423, 224] on tbody "Authentication Email ✅ SMS ✅ OAuth ✅ SIWE (Sign In with Ethereum) ✅ SIWS (Sign …" at bounding box center [475, 27] width 362 height 613
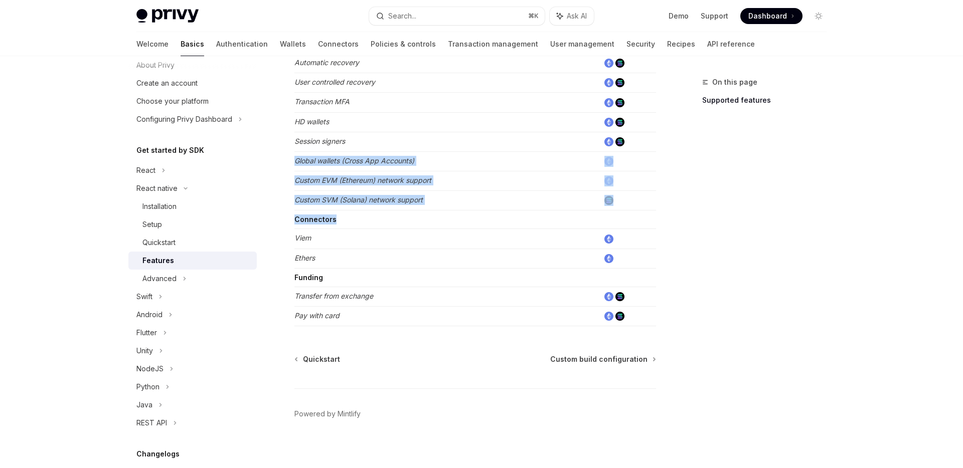
scroll to position [456, 0]
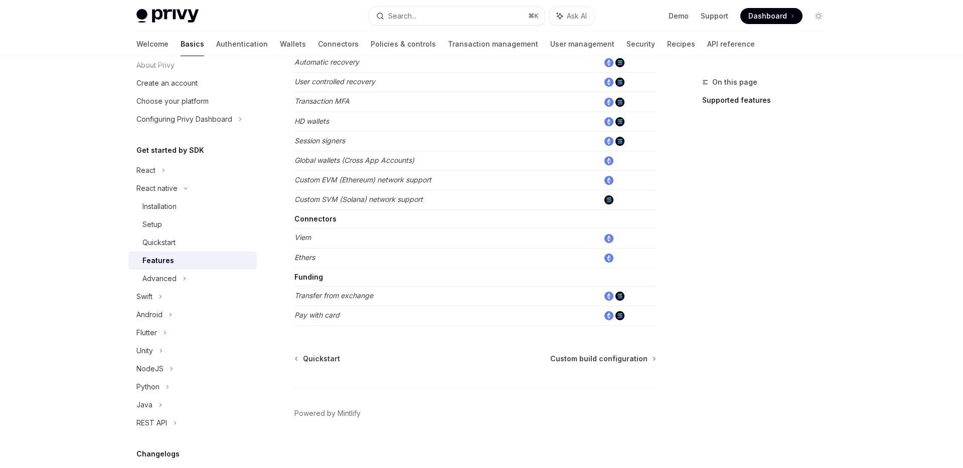
click at [477, 351] on div "React native Features OpenAI Open in ChatGPT Learn about the features supported…" at bounding box center [381, 47] width 554 height 855
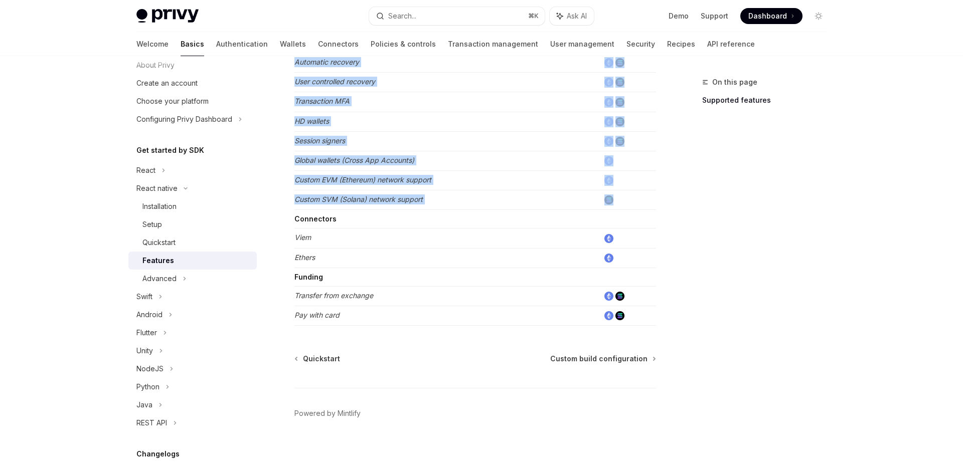
drag, startPoint x: 674, startPoint y: 321, endPoint x: 299, endPoint y: 214, distance: 390.2
click at [299, 214] on div "On this page Supported features React native Features OpenAI Open in ChatGPT Le…" at bounding box center [481, 37] width 706 height 875
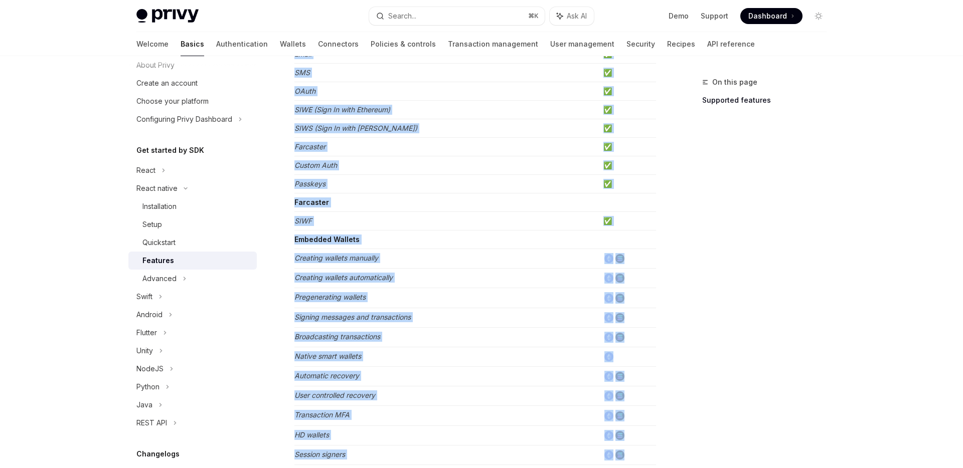
scroll to position [134, 0]
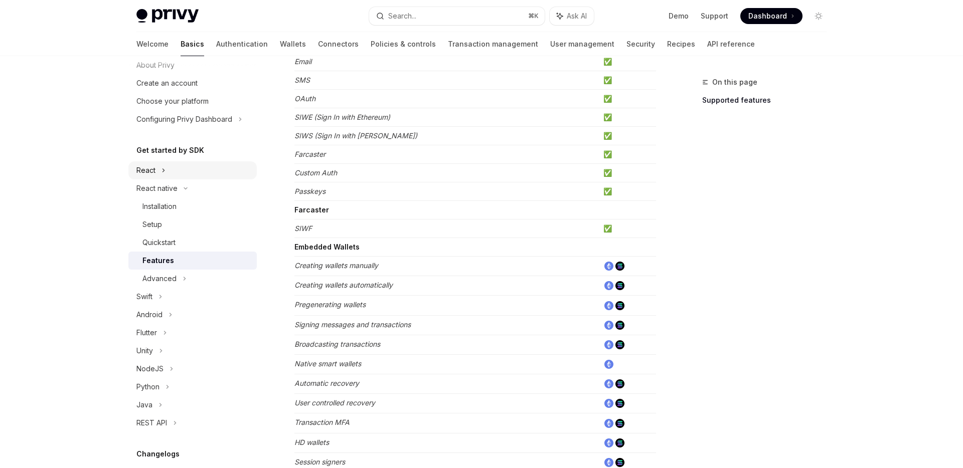
click at [160, 169] on div "React" at bounding box center [192, 171] width 128 height 18
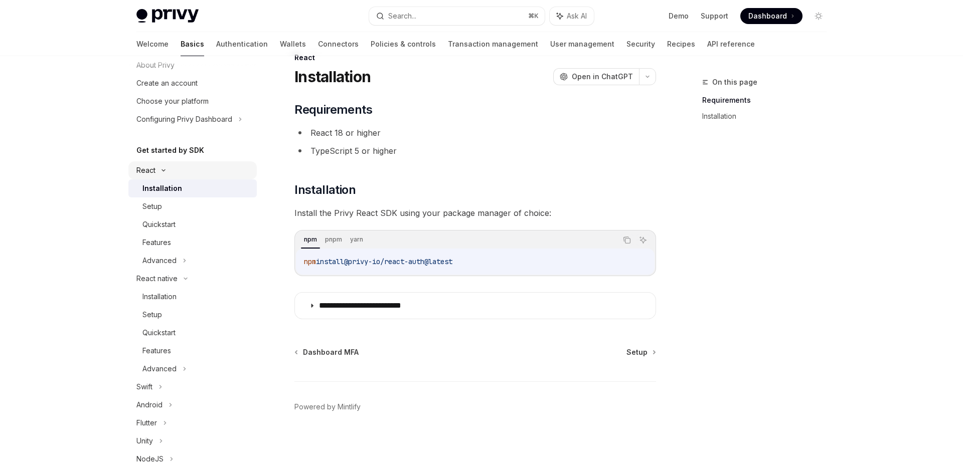
scroll to position [25, 0]
click at [165, 243] on div "Features" at bounding box center [156, 243] width 29 height 12
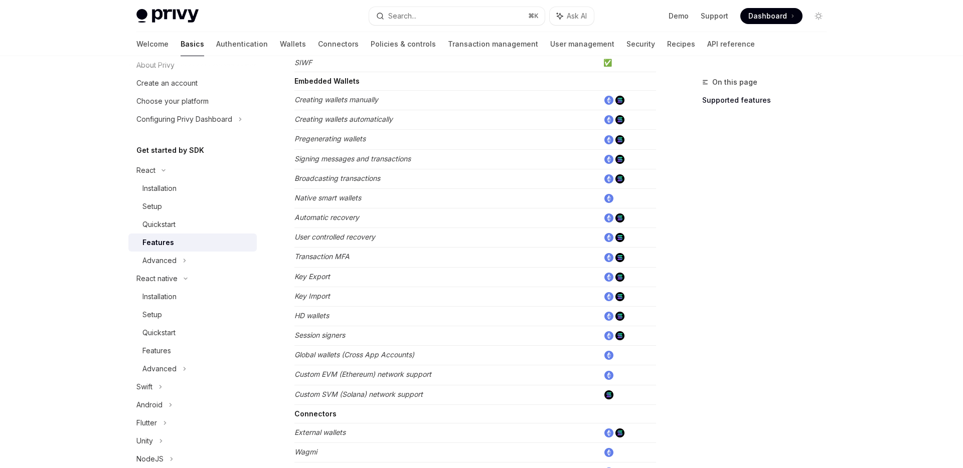
scroll to position [320, 0]
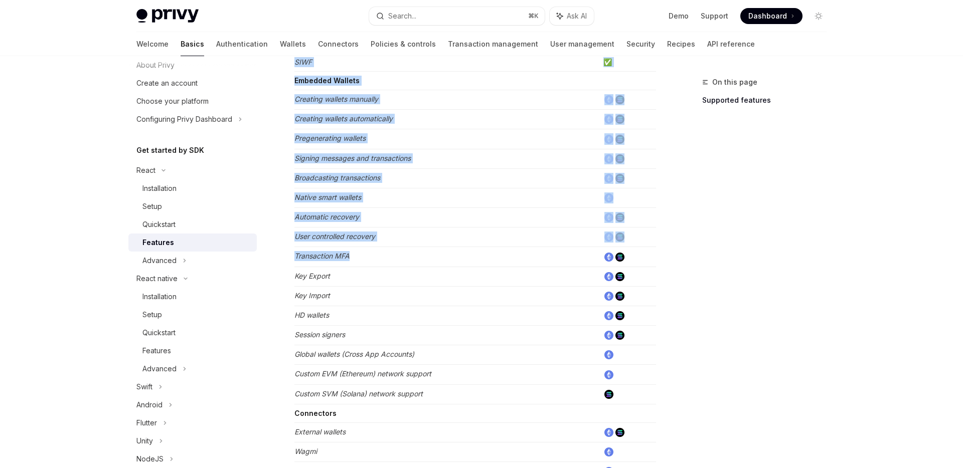
drag, startPoint x: 287, startPoint y: 100, endPoint x: 391, endPoint y: 255, distance: 186.3
click at [391, 255] on div "React Features OpenAI Open in ChatGPT Learn about the features supported by the…" at bounding box center [381, 252] width 554 height 991
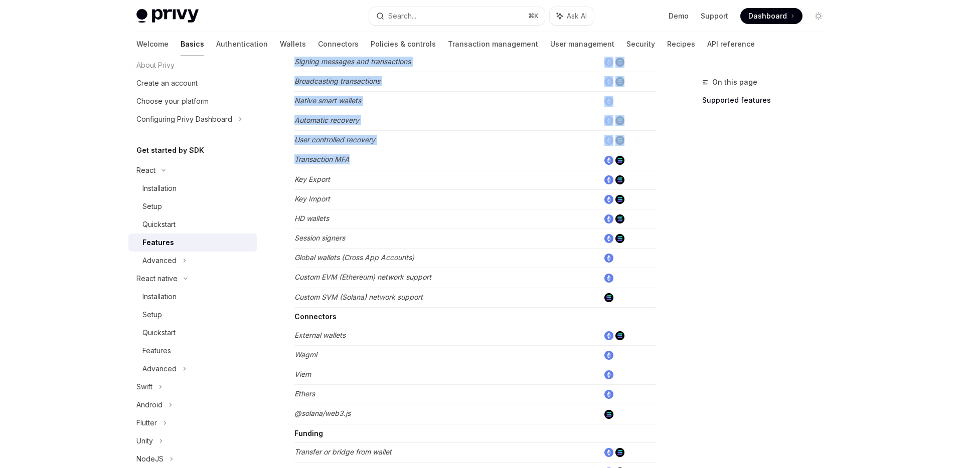
scroll to position [425, 0]
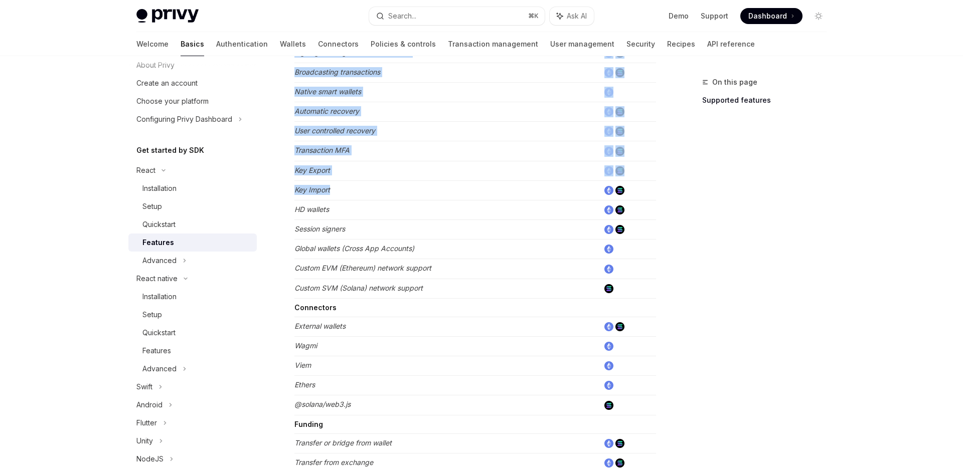
drag, startPoint x: 289, startPoint y: 168, endPoint x: 354, endPoint y: 191, distance: 68.7
click at [354, 191] on div "React Features OpenAI Open in ChatGPT Learn about the features supported by the…" at bounding box center [381, 146] width 554 height 991
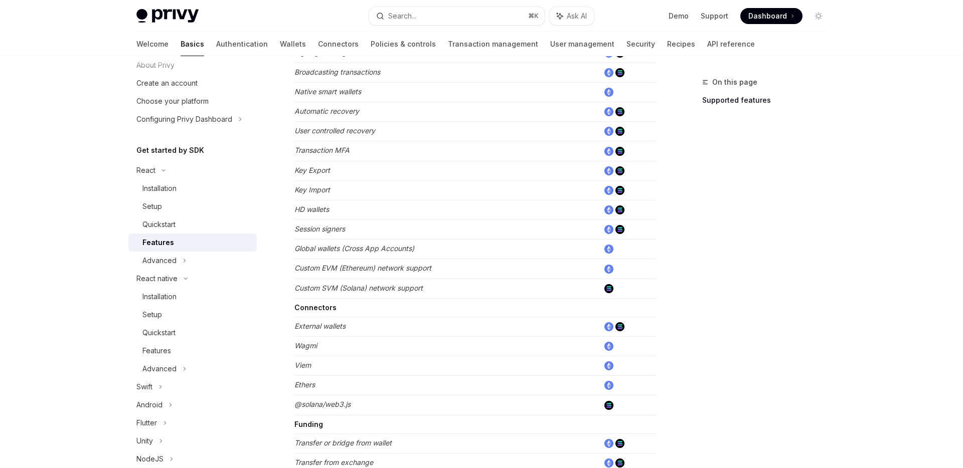
click at [725, 211] on div "On this page Supported features" at bounding box center [758, 272] width 152 height 392
drag, startPoint x: 676, startPoint y: 197, endPoint x: 282, endPoint y: 165, distance: 395.1
click at [282, 165] on div "On this page Supported features React Features OpenAI Open in ChatGPT Learn abo…" at bounding box center [481, 136] width 706 height 1011
click at [285, 166] on div "React Features OpenAI Open in ChatGPT Learn about the features supported by the…" at bounding box center [381, 146] width 554 height 991
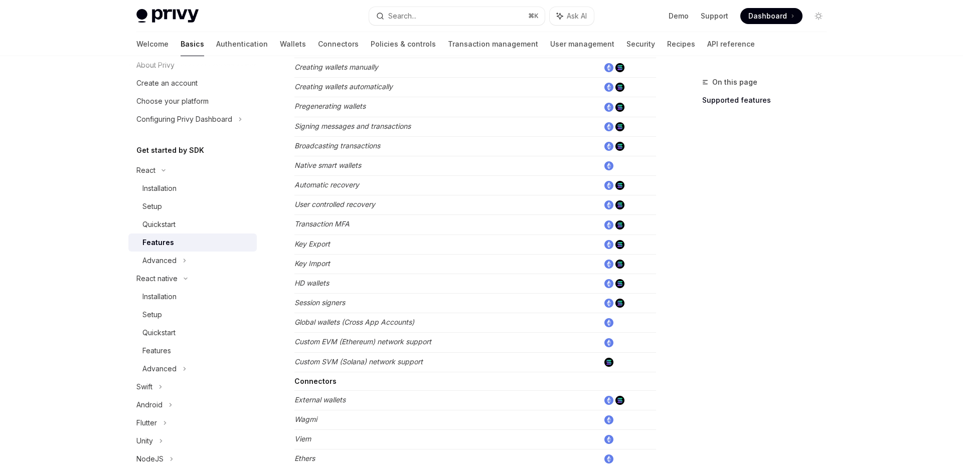
scroll to position [341, 0]
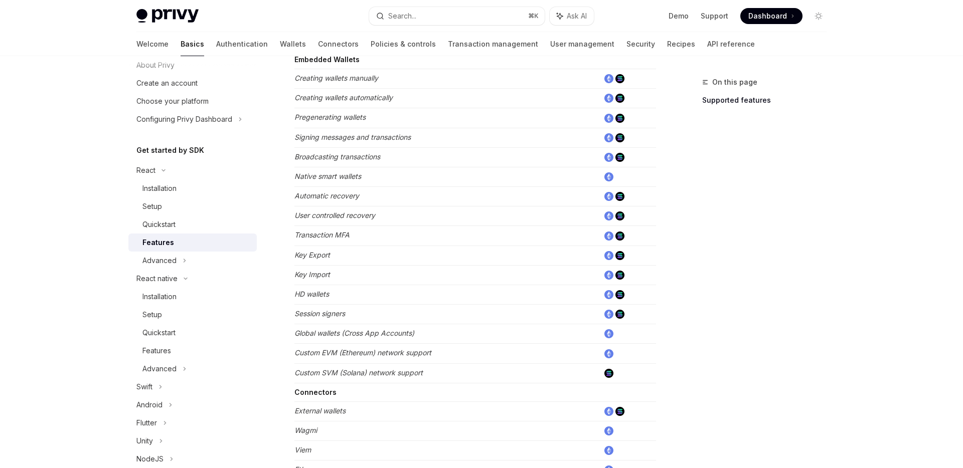
click at [314, 260] on td "Key Export" at bounding box center [446, 256] width 305 height 20
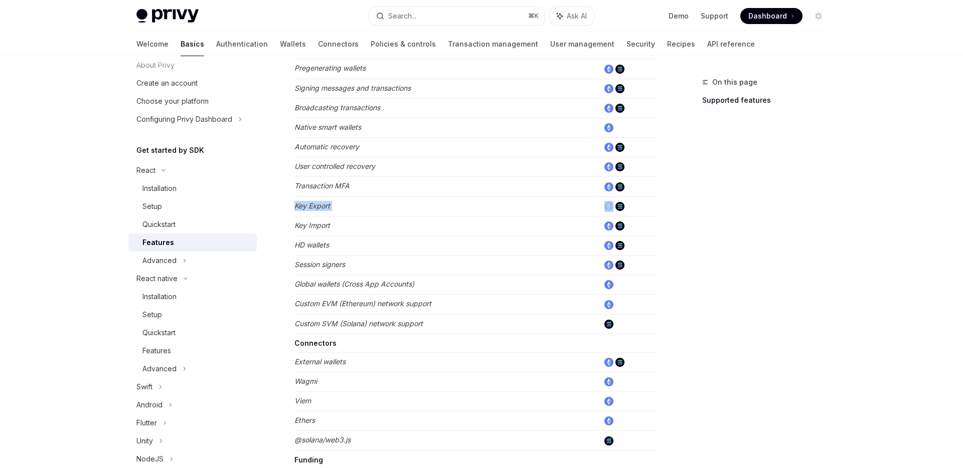
scroll to position [395, 0]
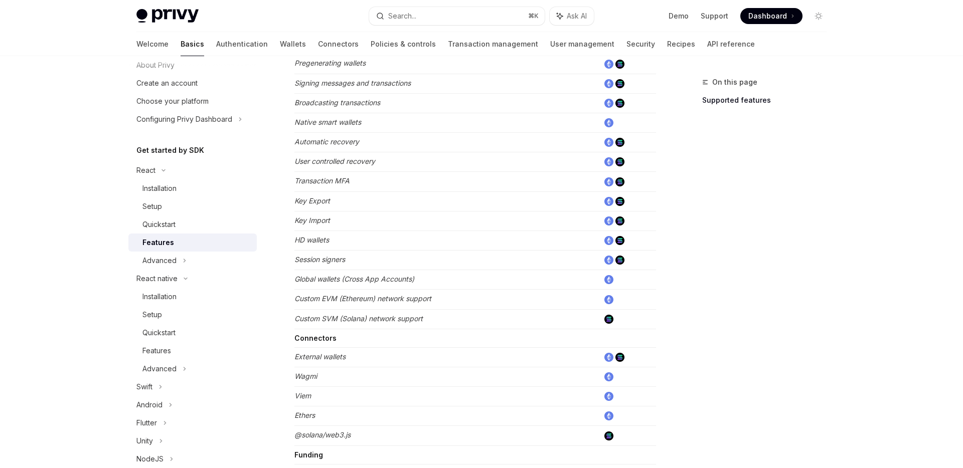
click at [325, 215] on td "Key Import" at bounding box center [446, 221] width 305 height 20
click at [325, 218] on em "Key Import" at bounding box center [312, 220] width 36 height 9
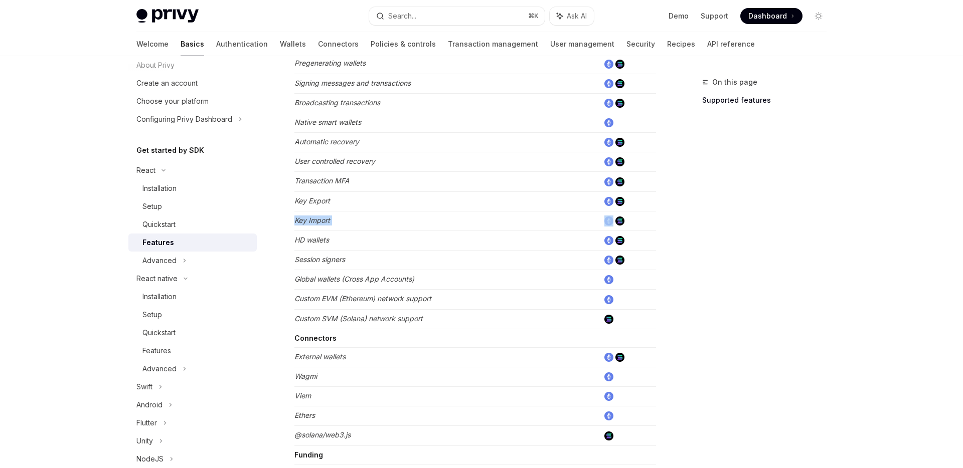
click at [325, 218] on em "Key Import" at bounding box center [312, 220] width 36 height 9
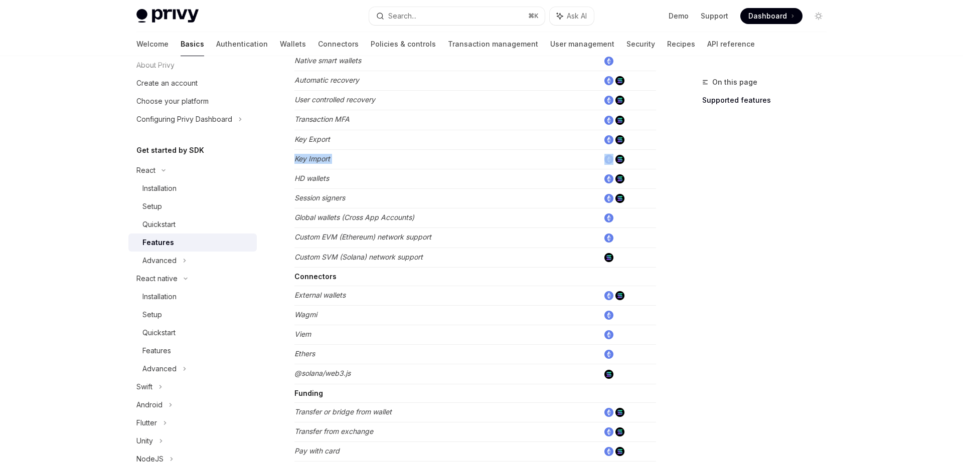
scroll to position [461, 0]
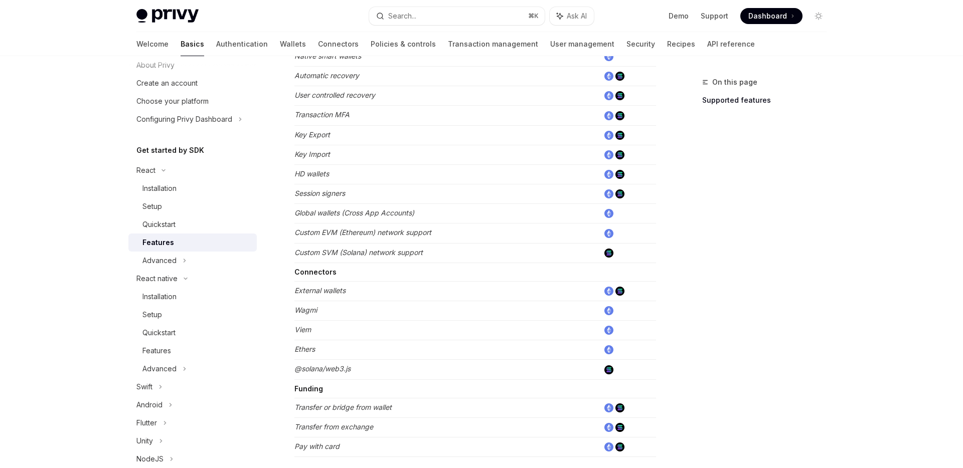
click at [343, 190] on em "Session signers" at bounding box center [319, 193] width 51 height 9
click at [346, 208] on td "Global wallets (Cross App Accounts)" at bounding box center [446, 214] width 305 height 20
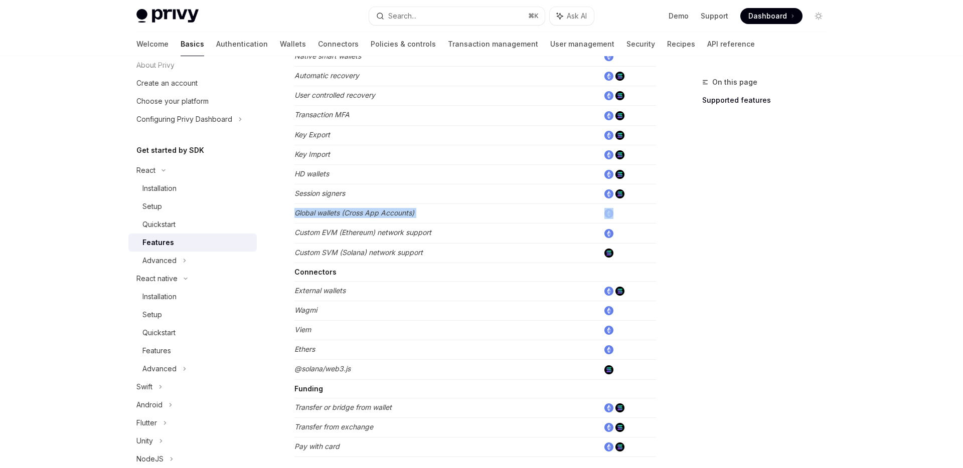
click at [346, 208] on td "Global wallets (Cross App Accounts)" at bounding box center [446, 214] width 305 height 20
click at [348, 237] on em "Custom EVM (Ethereum) network support" at bounding box center [362, 232] width 137 height 9
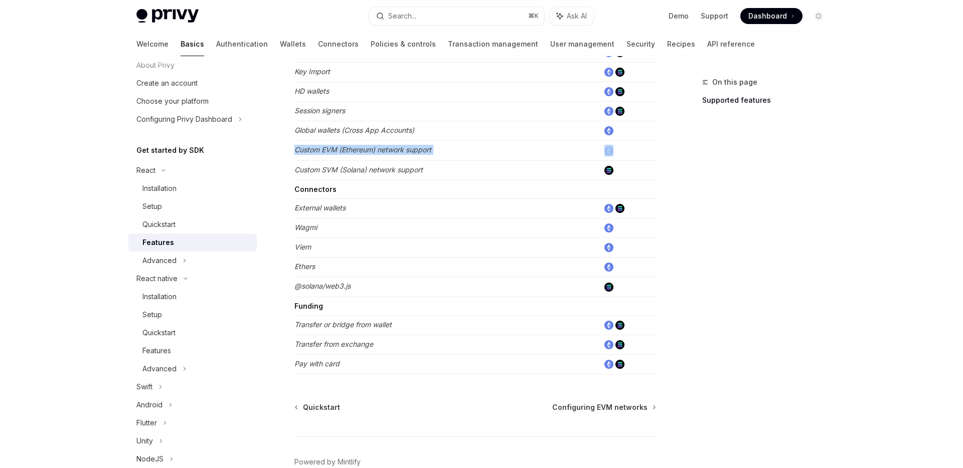
scroll to position [546, 0]
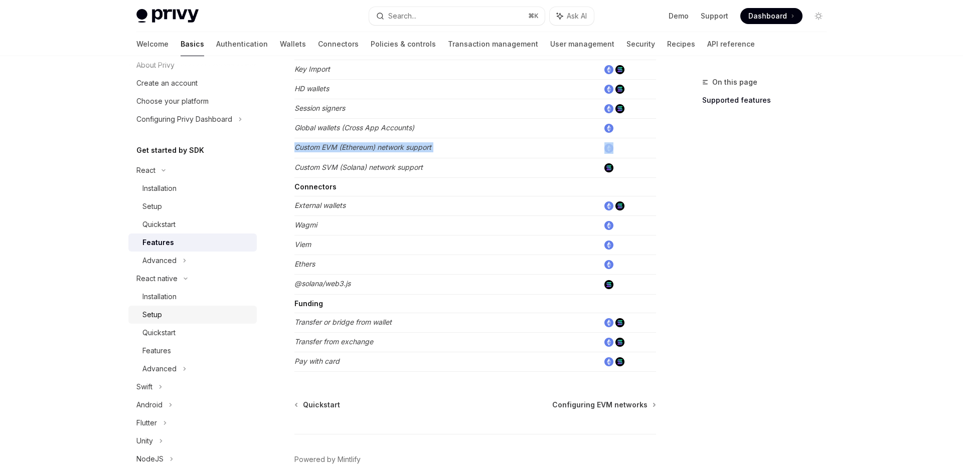
click at [170, 311] on div "Setup" at bounding box center [196, 315] width 108 height 12
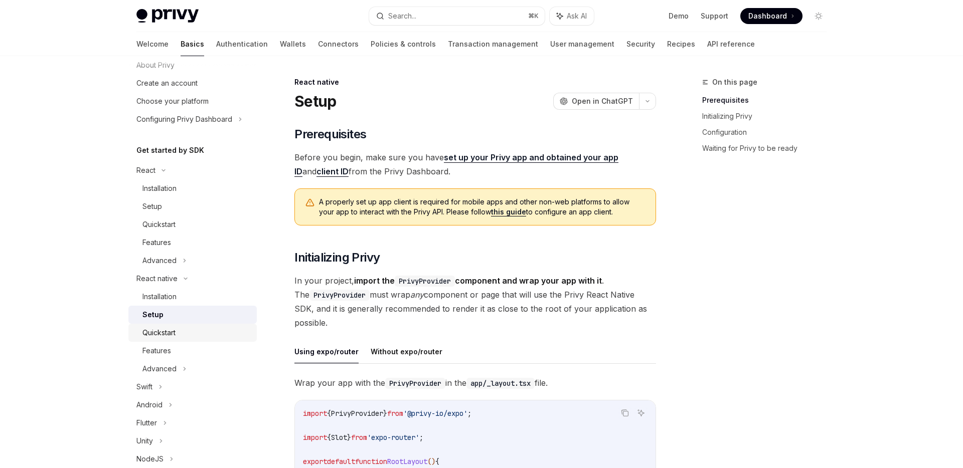
click at [173, 332] on div "Quickstart" at bounding box center [158, 333] width 33 height 12
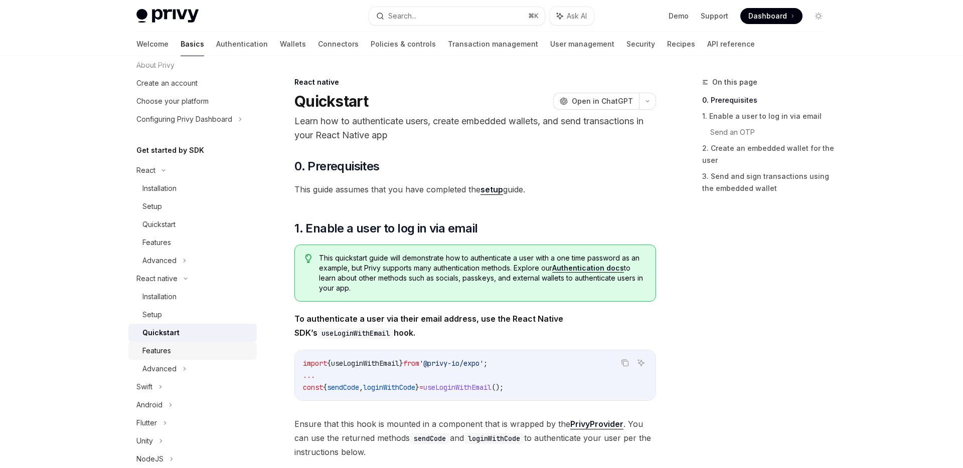
click at [173, 349] on div "Features" at bounding box center [196, 351] width 108 height 12
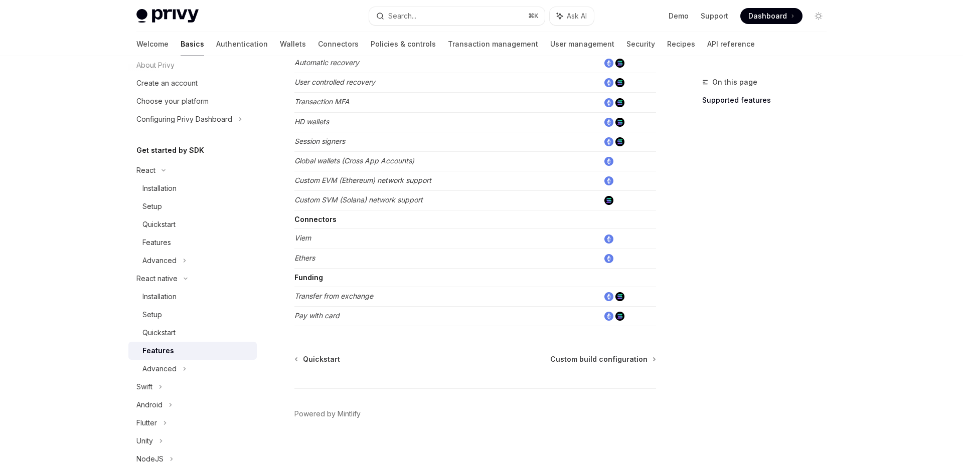
scroll to position [460, 0]
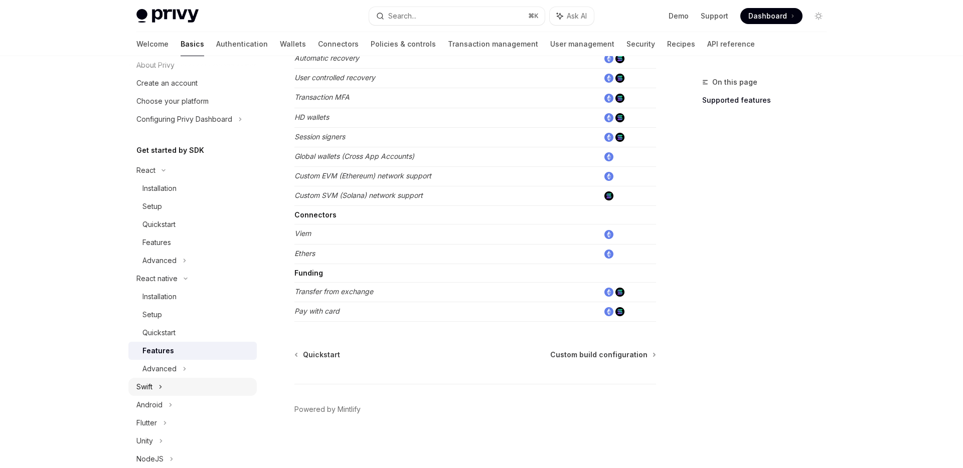
click at [150, 387] on div "Swift" at bounding box center [144, 387] width 16 height 12
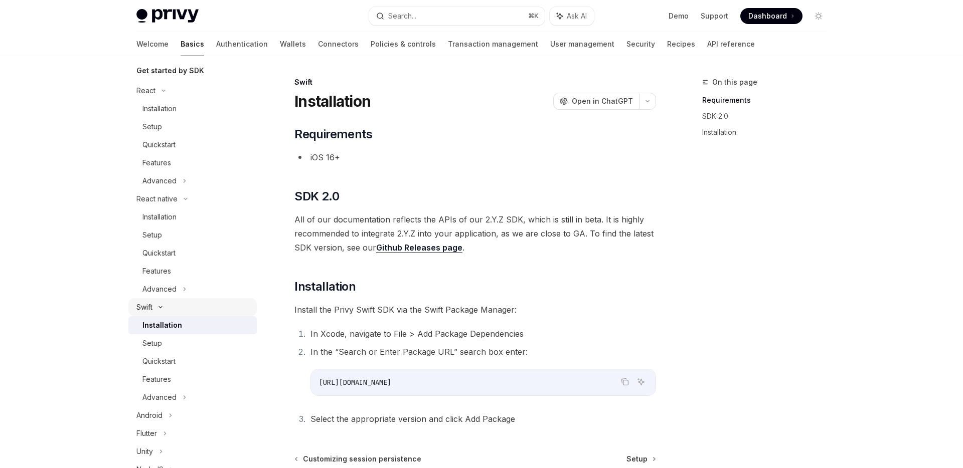
scroll to position [142, 0]
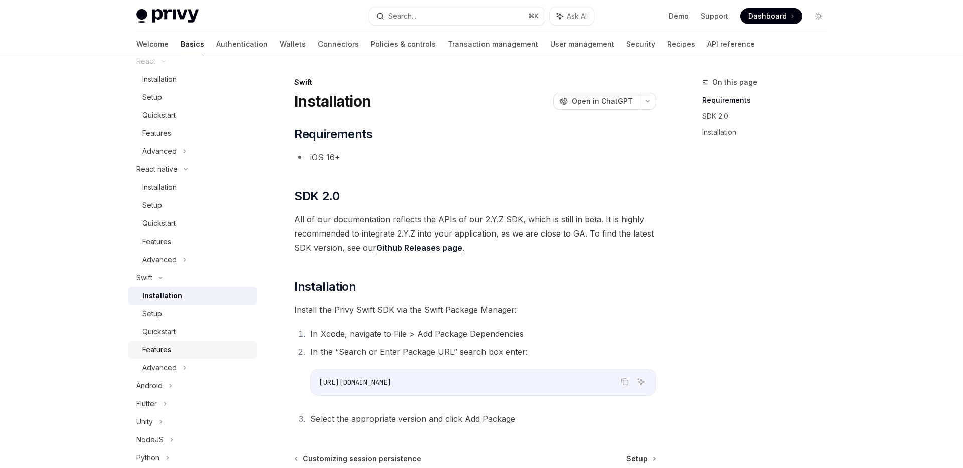
click at [168, 355] on div "Features" at bounding box center [156, 350] width 29 height 12
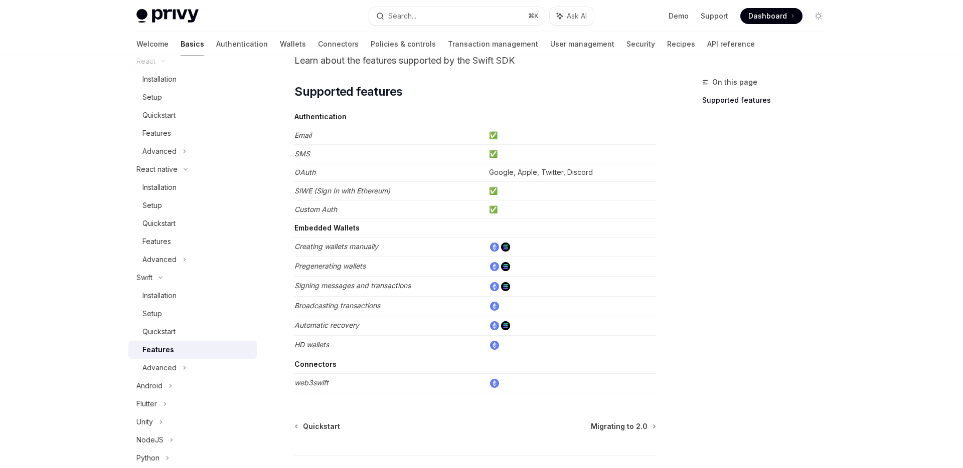
scroll to position [64, 0]
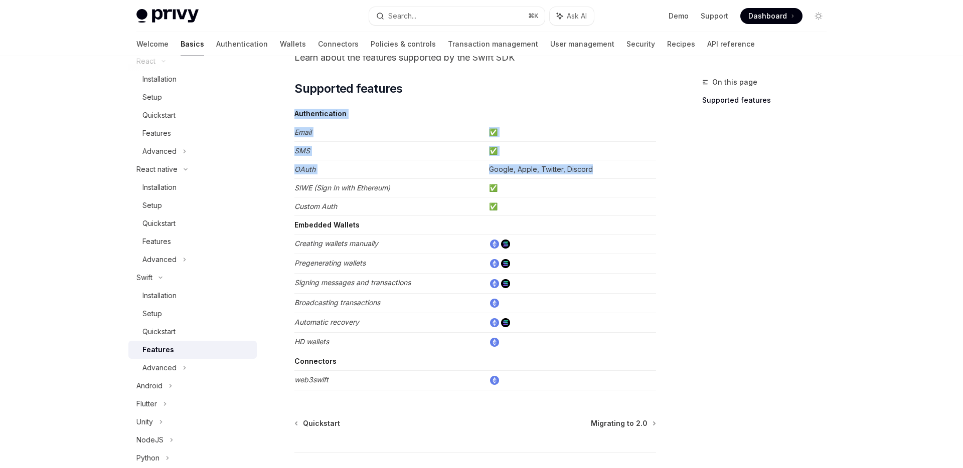
drag, startPoint x: 613, startPoint y: 171, endPoint x: 291, endPoint y: 167, distance: 321.5
click at [291, 167] on div "Swift Features OpenAI Open in ChatGPT Learn about the features supported by the…" at bounding box center [381, 276] width 554 height 527
click at [291, 125] on div "Swift Features OpenAI Open in ChatGPT Learn about the features supported by the…" at bounding box center [381, 276] width 554 height 527
drag, startPoint x: 301, startPoint y: 102, endPoint x: 573, endPoint y: 201, distance: 289.9
click at [573, 201] on div "​ Supported features Authentication Email ✅ SMS ✅ OAuth Google, Apple, Twitter,…" at bounding box center [475, 236] width 362 height 310
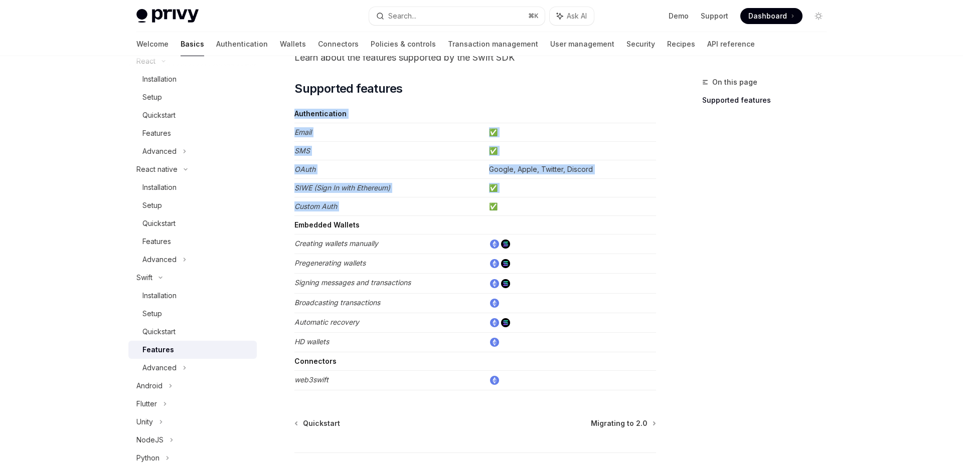
click at [566, 201] on td "✅" at bounding box center [570, 207] width 171 height 19
drag, startPoint x: 522, startPoint y: 202, endPoint x: 287, endPoint y: 112, distance: 251.5
click at [287, 112] on div "Swift Features OpenAI Open in ChatGPT Learn about the features supported by the…" at bounding box center [381, 276] width 554 height 527
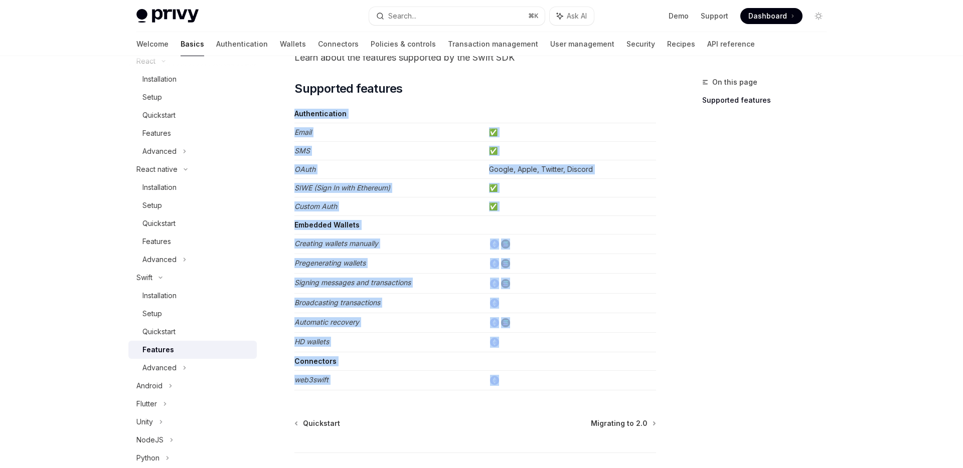
drag, startPoint x: 290, startPoint y: 250, endPoint x: 551, endPoint y: 388, distance: 294.8
click at [551, 388] on div "Swift Features OpenAI Open in ChatGPT Learn about the features supported by the…" at bounding box center [381, 276] width 554 height 527
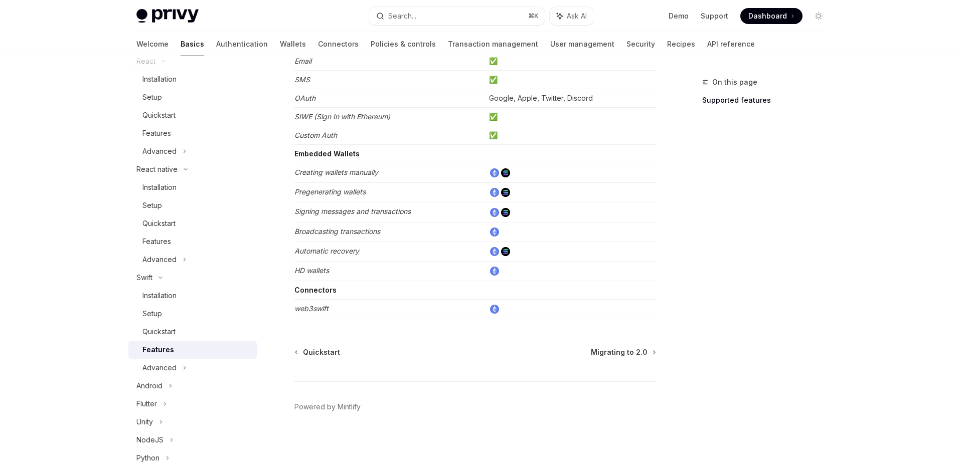
click at [397, 319] on div "Swift Features OpenAI Open in ChatGPT Learn about the features supported by the…" at bounding box center [381, 204] width 554 height 527
click at [310, 309] on em "web3swift" at bounding box center [311, 308] width 34 height 9
click at [169, 387] on icon at bounding box center [171, 386] width 4 height 12
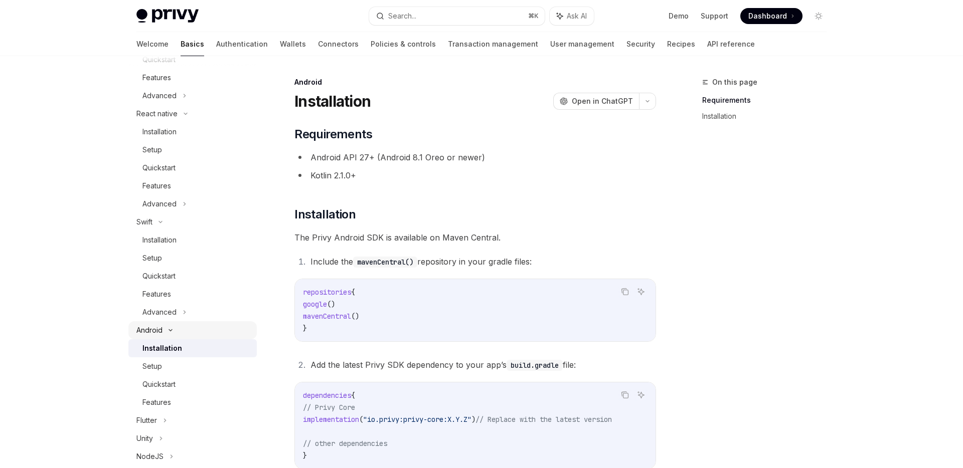
scroll to position [212, 0]
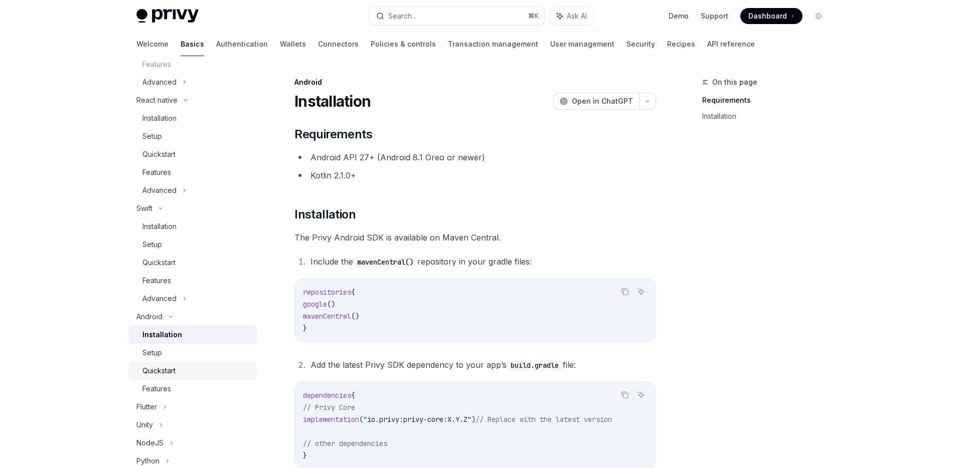
click at [167, 372] on div "Quickstart" at bounding box center [158, 371] width 33 height 12
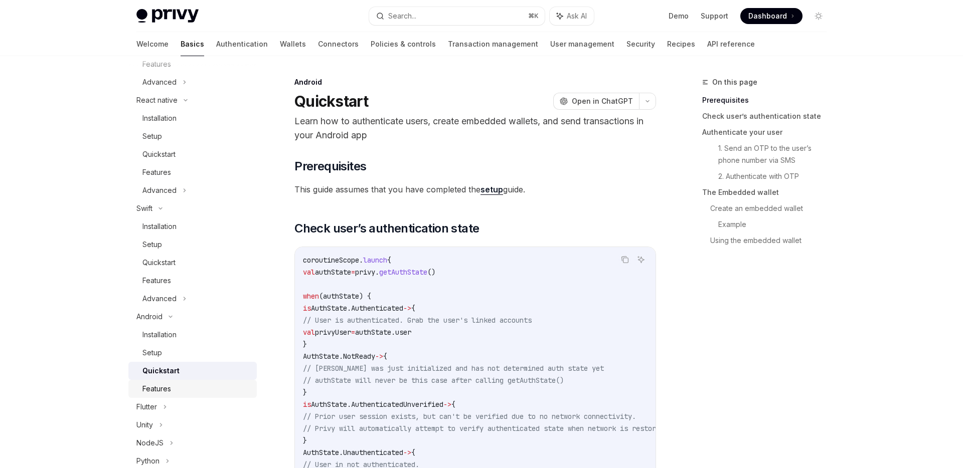
click at [167, 385] on div "Features" at bounding box center [156, 389] width 29 height 12
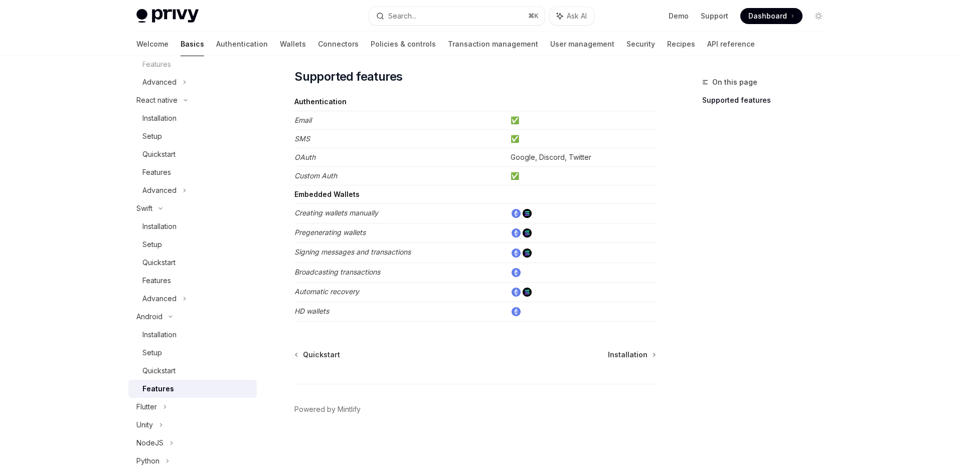
scroll to position [78, 0]
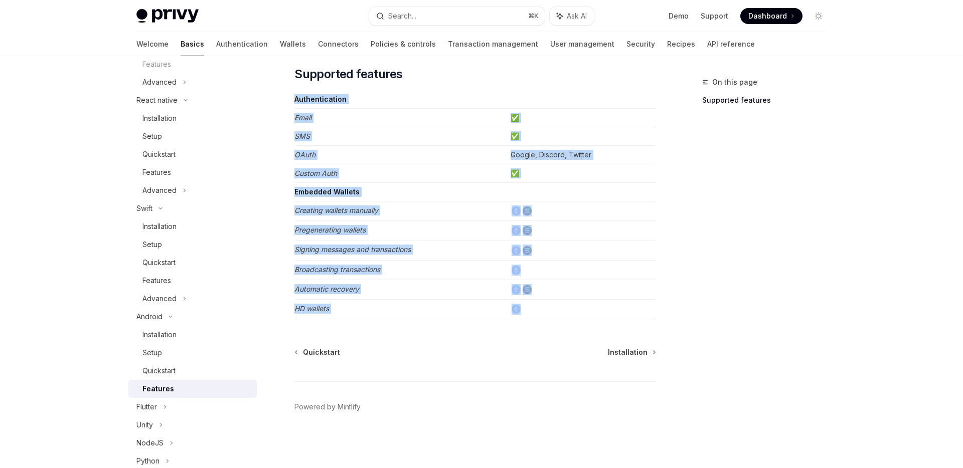
drag, startPoint x: 556, startPoint y: 310, endPoint x: 292, endPoint y: 135, distance: 316.6
click at [292, 135] on div "Android Features OpenAI Open in ChatGPT Learn about the features supported by t…" at bounding box center [381, 233] width 554 height 470
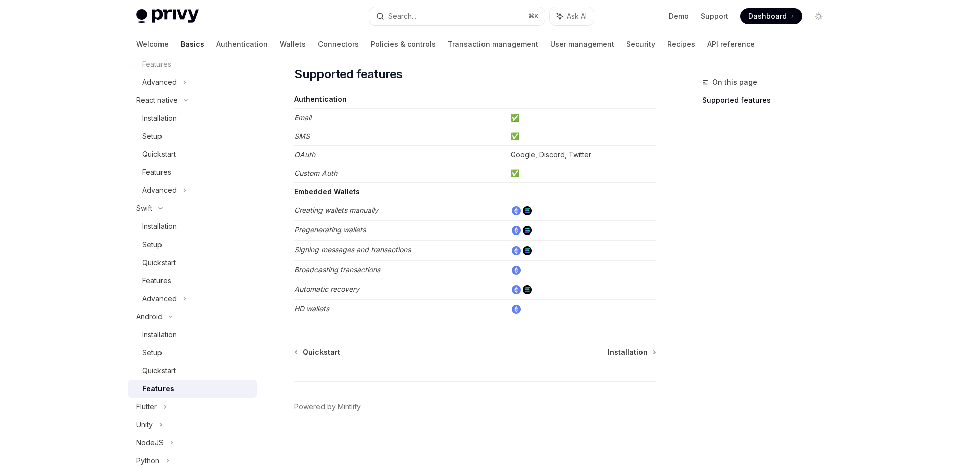
click at [321, 148] on td "OAuth" at bounding box center [400, 155] width 212 height 19
click at [308, 150] on td "OAuth" at bounding box center [400, 155] width 212 height 19
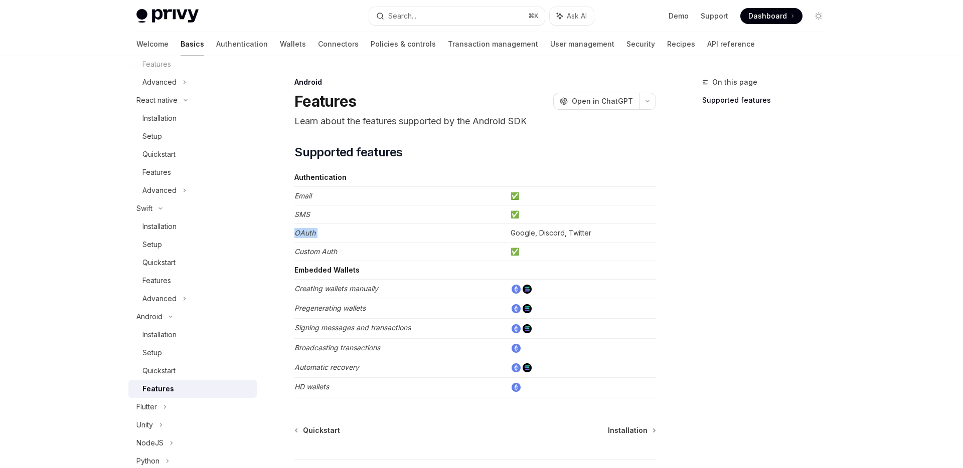
click at [387, 234] on td "OAuth" at bounding box center [400, 233] width 212 height 19
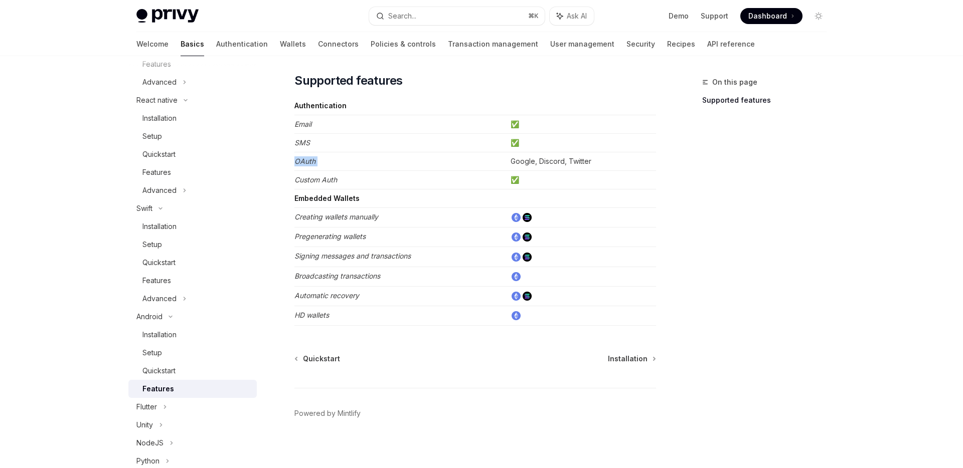
scroll to position [78, 0]
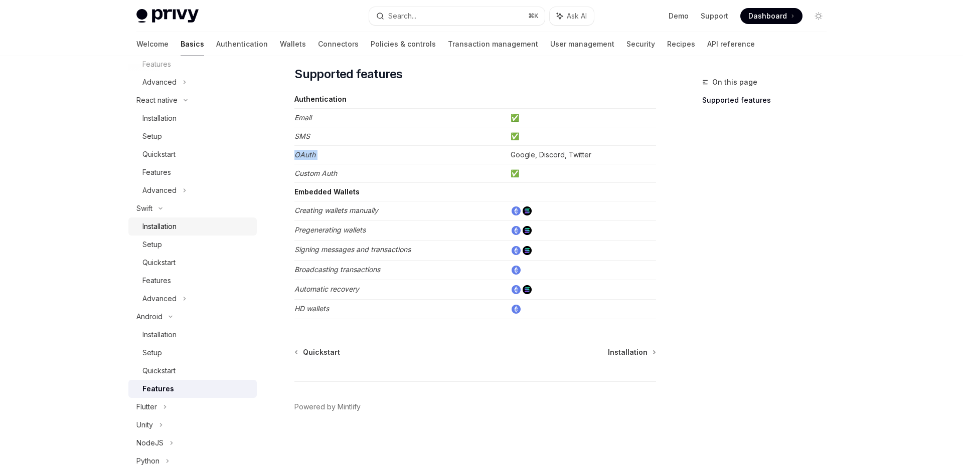
click at [180, 223] on div "Installation" at bounding box center [196, 227] width 108 height 12
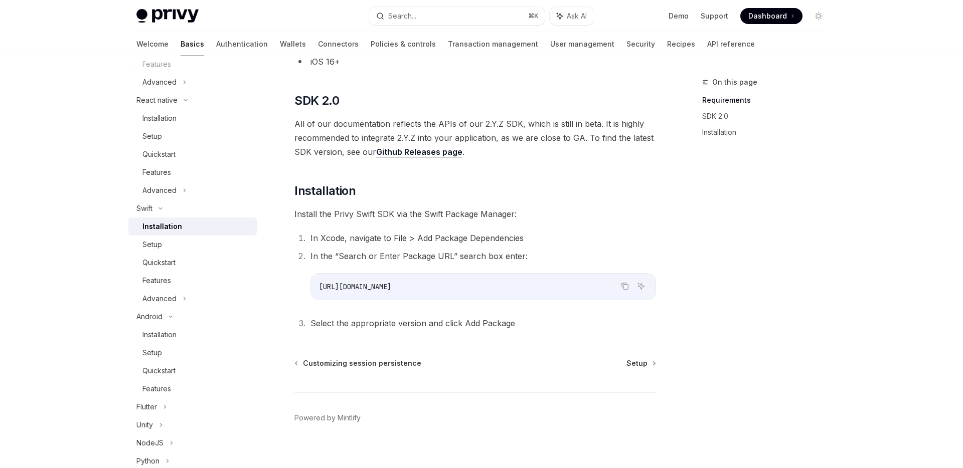
scroll to position [107, 0]
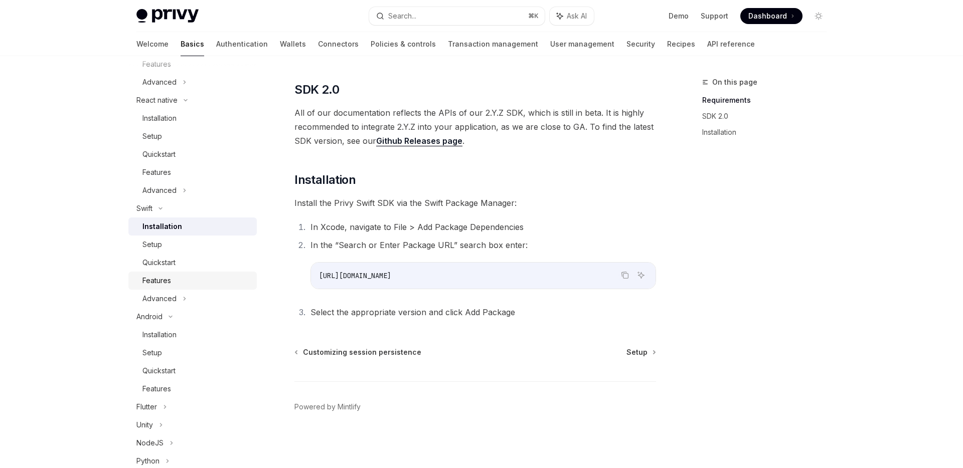
click at [186, 278] on div "Features" at bounding box center [196, 281] width 108 height 12
type textarea "*"
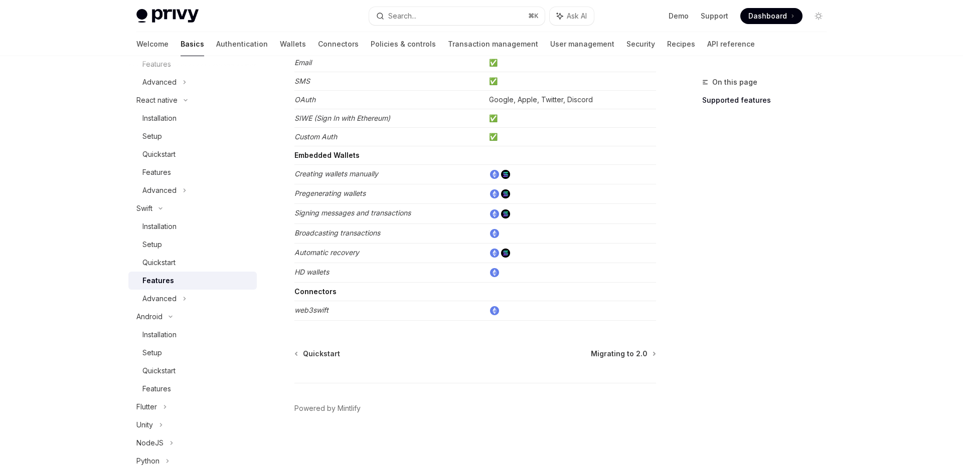
scroll to position [135, 0]
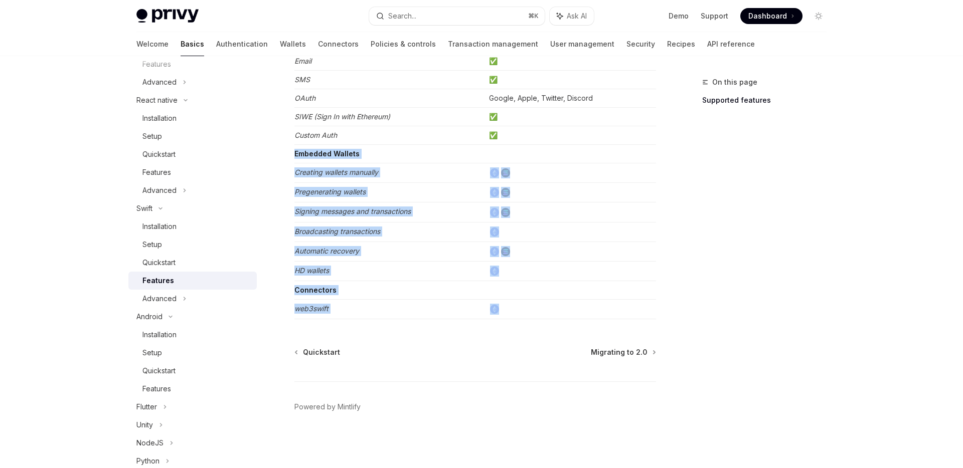
drag, startPoint x: 537, startPoint y: 308, endPoint x: 295, endPoint y: 159, distance: 284.9
click at [295, 159] on tbody "Authentication Email ✅ SMS ✅ OAuth Google, Apple, Twitter, Discord SIWE (Sign I…" at bounding box center [475, 177] width 362 height 286
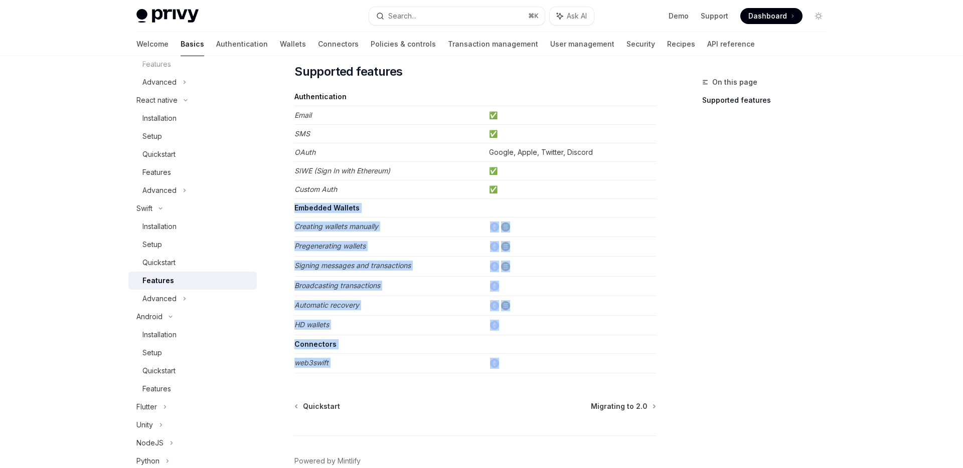
scroll to position [89, 0]
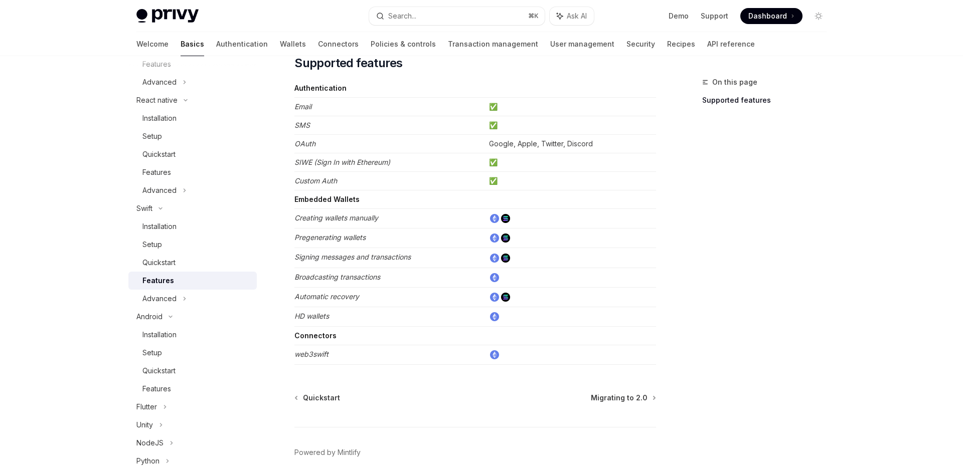
click at [288, 244] on div "Swift Features OpenAI Open in ChatGPT Learn about the features supported by the…" at bounding box center [381, 250] width 554 height 527
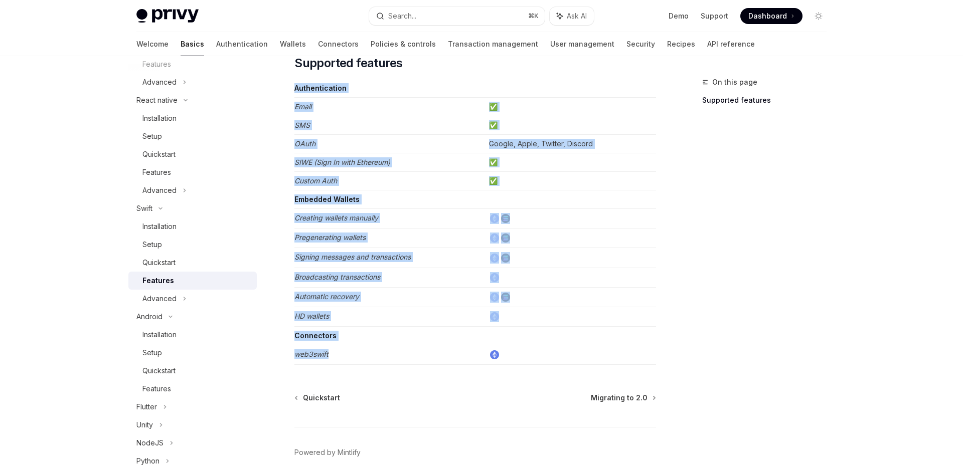
drag, startPoint x: 288, startPoint y: 201, endPoint x: 459, endPoint y: 364, distance: 236.3
click at [459, 364] on div "Swift Features OpenAI Open in ChatGPT Learn about the features supported by the…" at bounding box center [381, 250] width 554 height 527
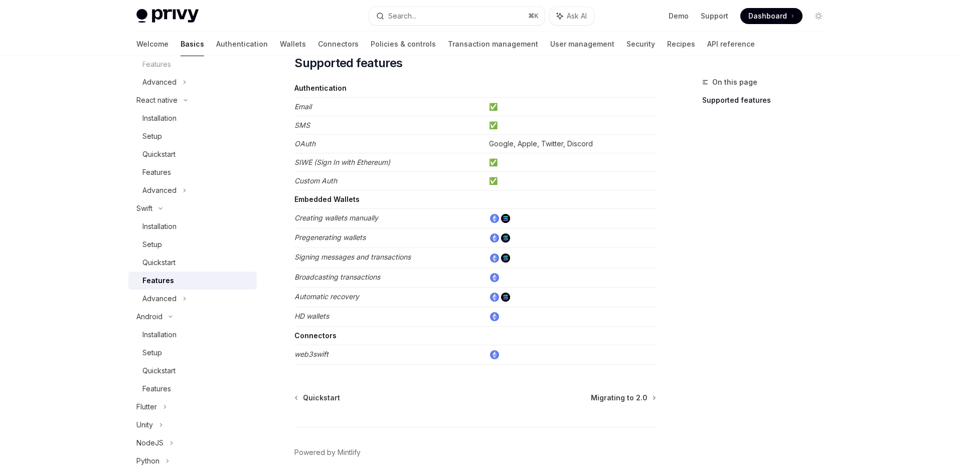
click at [822, 161] on div "On this page Supported features" at bounding box center [758, 272] width 152 height 392
